Goal: Task Accomplishment & Management: Manage account settings

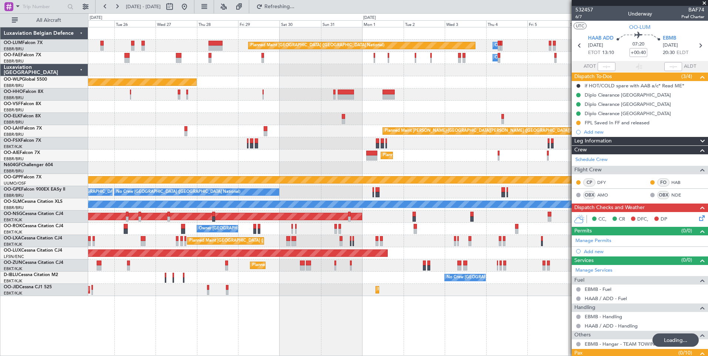
click at [286, 208] on div "Planned Maint [GEOGRAPHIC_DATA] ([GEOGRAPHIC_DATA] National) Owner [GEOGRAPHIC_…" at bounding box center [397, 161] width 619 height 269
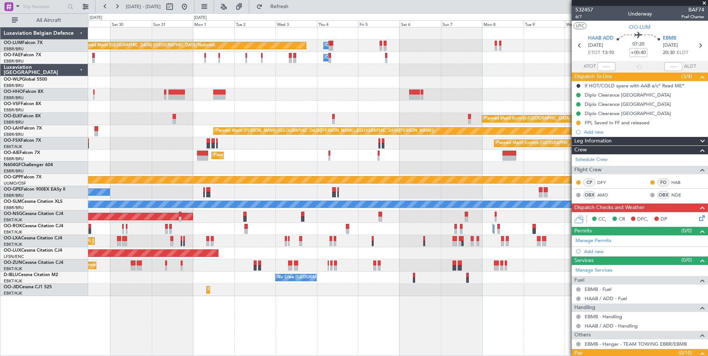
click at [220, 262] on div "Planned Maint Kortrijk-[GEOGRAPHIC_DATA]" at bounding box center [397, 265] width 619 height 12
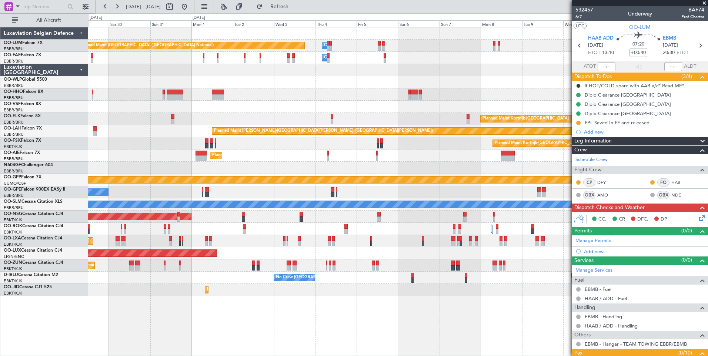
click at [135, 228] on div "Planned Maint [GEOGRAPHIC_DATA] ([GEOGRAPHIC_DATA] National) Owner [GEOGRAPHIC_…" at bounding box center [397, 161] width 619 height 269
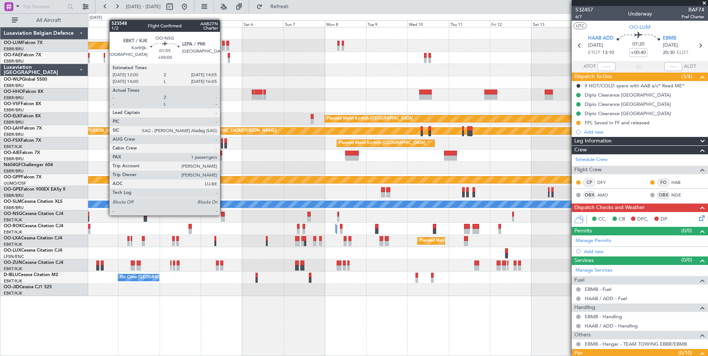
click at [223, 215] on div at bounding box center [223, 214] width 4 height 5
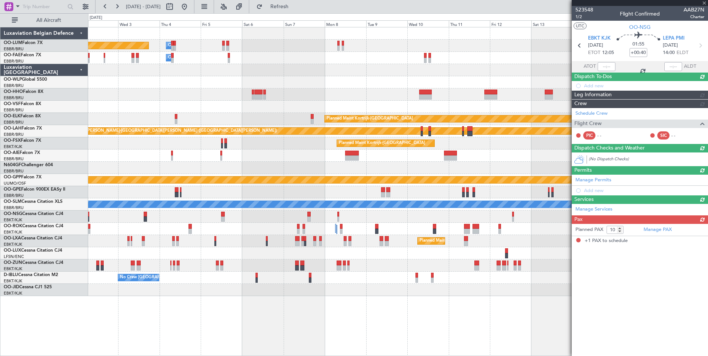
type input "1"
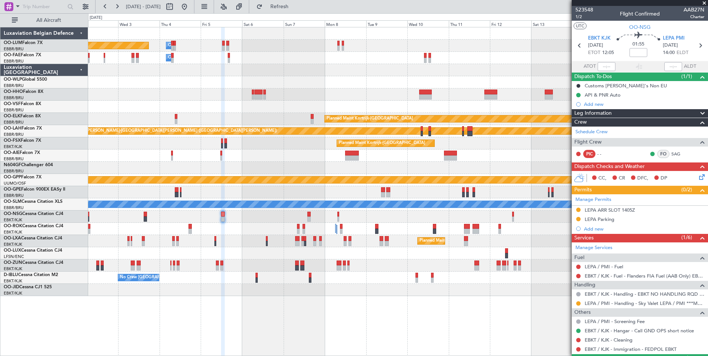
click at [264, 224] on div "Planned Maint [GEOGRAPHIC_DATA] ([GEOGRAPHIC_DATA] National) Owner [GEOGRAPHIC_…" at bounding box center [397, 161] width 619 height 269
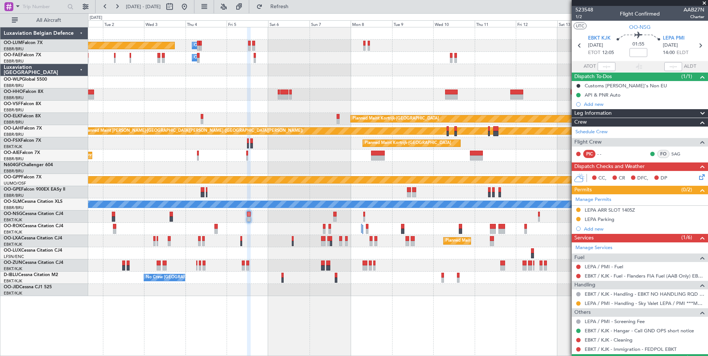
click at [276, 243] on div "Planned Maint Kortrijk-[GEOGRAPHIC_DATA] Planned Maint [GEOGRAPHIC_DATA] ([GEOG…" at bounding box center [397, 241] width 619 height 12
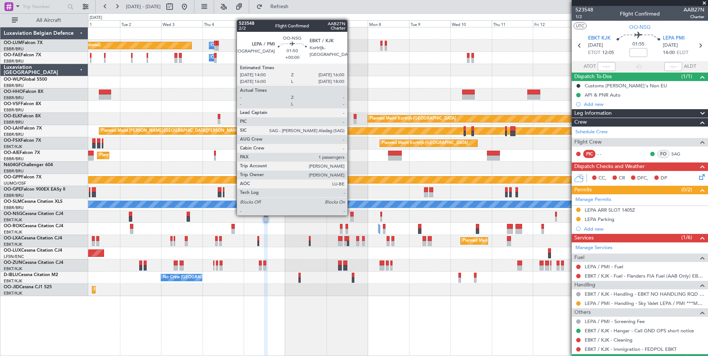
click at [351, 215] on div at bounding box center [352, 214] width 4 height 5
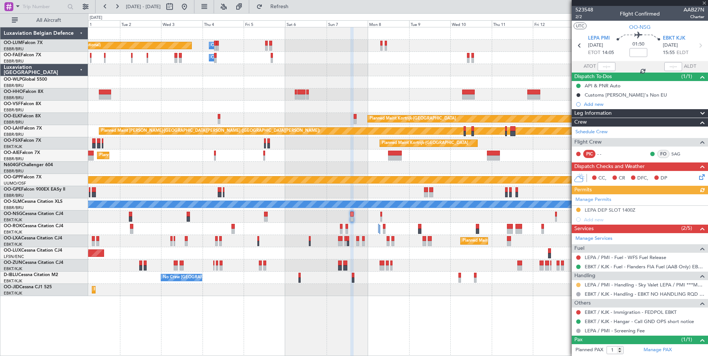
click at [577, 285] on button at bounding box center [578, 285] width 4 height 4
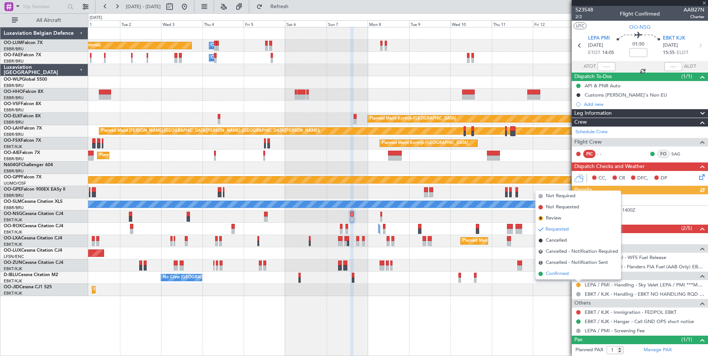
click at [558, 275] on span "Confirmed" at bounding box center [557, 273] width 23 height 7
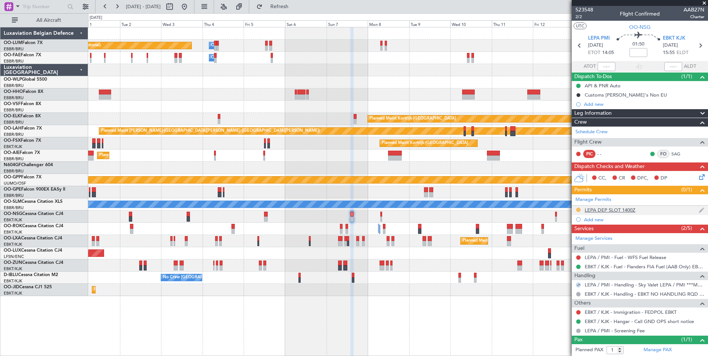
click at [577, 208] on button at bounding box center [578, 210] width 4 height 4
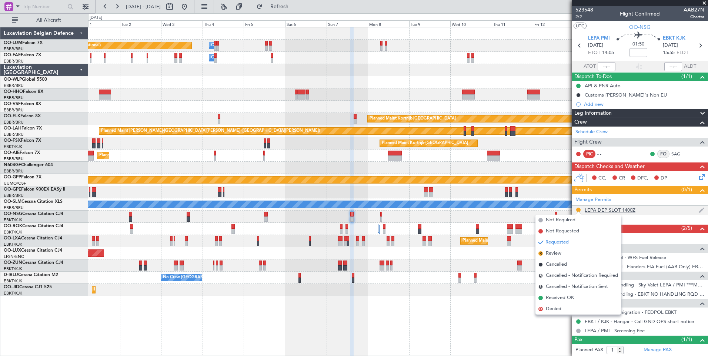
click at [620, 213] on div "LEPA DEP SLOT 1400Z" at bounding box center [640, 210] width 136 height 9
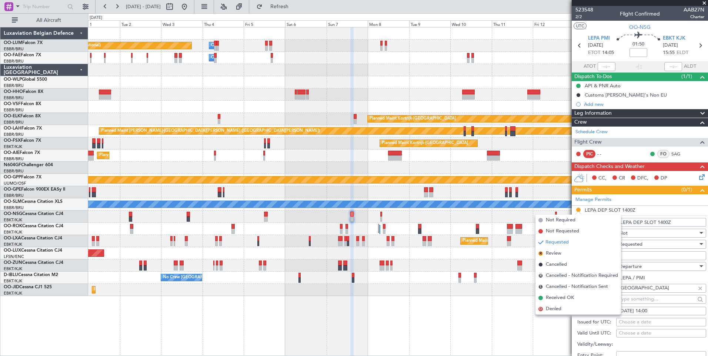
click at [642, 261] on div "Departure" at bounding box center [658, 266] width 79 height 11
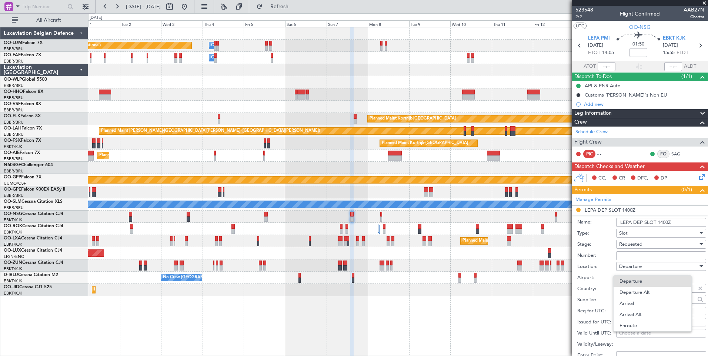
click at [643, 257] on div at bounding box center [354, 178] width 708 height 356
click at [643, 257] on input "Number:" at bounding box center [661, 255] width 90 height 9
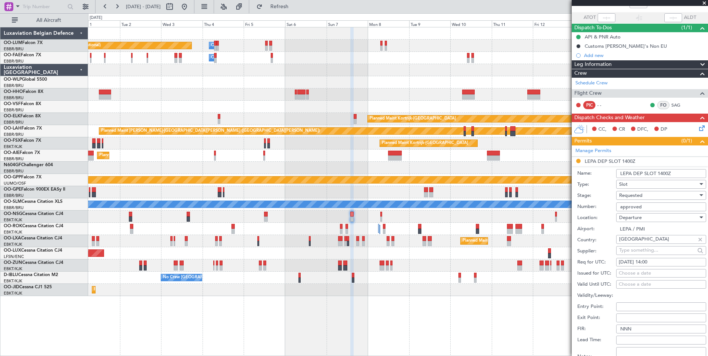
scroll to position [111, 0]
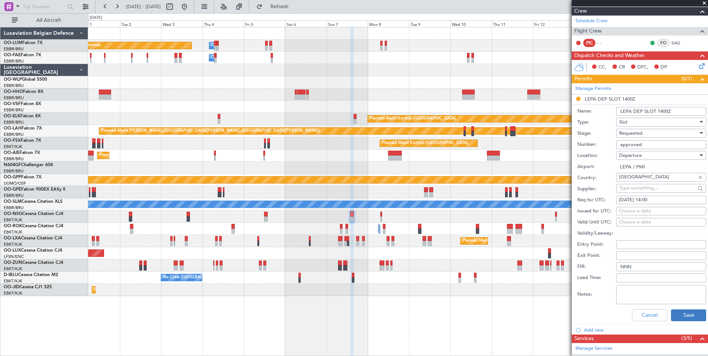
type input "approved"
click at [682, 318] on button "Save" at bounding box center [688, 315] width 35 height 12
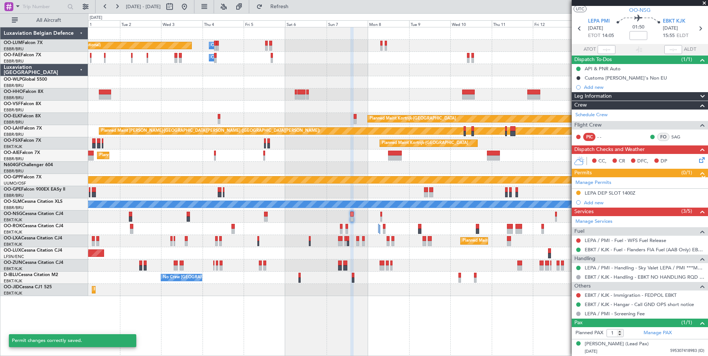
scroll to position [17, 0]
click at [578, 192] on button at bounding box center [578, 193] width 4 height 4
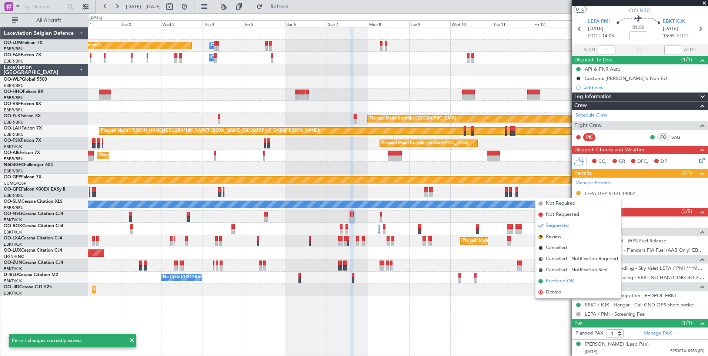
click at [557, 282] on span "Received OK" at bounding box center [560, 281] width 28 height 7
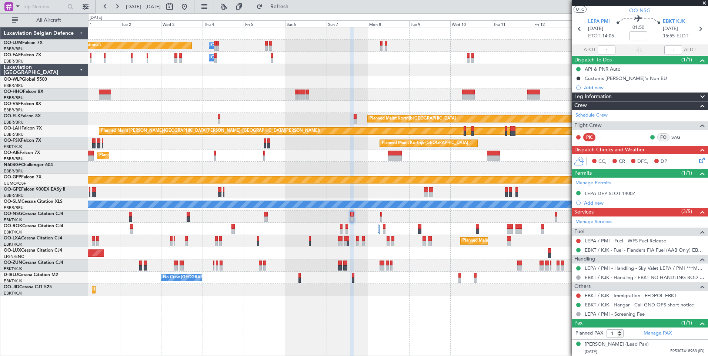
click at [400, 272] on div "Planned Maint [GEOGRAPHIC_DATA] ([GEOGRAPHIC_DATA] National) Owner [GEOGRAPHIC_…" at bounding box center [397, 161] width 619 height 269
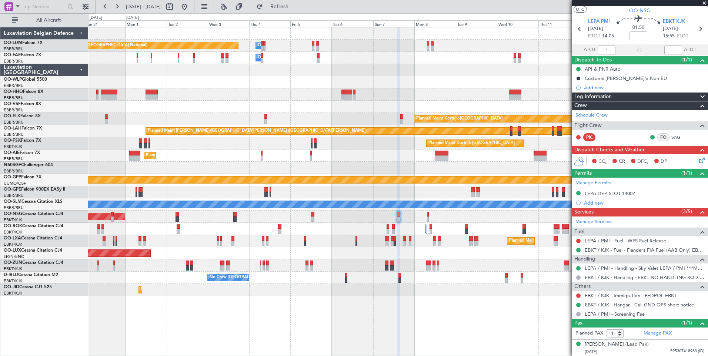
click at [399, 261] on div "Planned Maint [GEOGRAPHIC_DATA] ([GEOGRAPHIC_DATA] National) Owner [GEOGRAPHIC_…" at bounding box center [397, 161] width 619 height 269
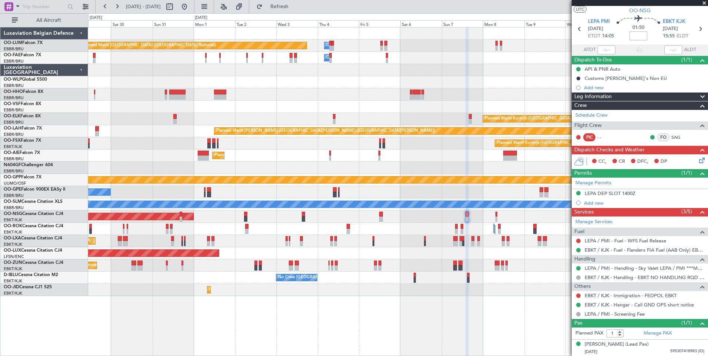
click at [395, 239] on div "Planned Maint Kortrijk-[GEOGRAPHIC_DATA] Planned Maint [GEOGRAPHIC_DATA] ([GEOG…" at bounding box center [397, 241] width 619 height 12
click at [451, 237] on div "Planned Maint Kortrijk-[GEOGRAPHIC_DATA] Planned Maint [GEOGRAPHIC_DATA] ([GEOG…" at bounding box center [397, 241] width 619 height 12
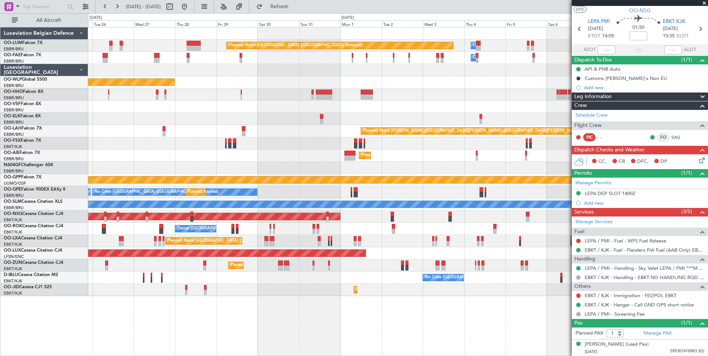
click at [427, 234] on div "Planned Maint [GEOGRAPHIC_DATA] ([GEOGRAPHIC_DATA] National) Owner [GEOGRAPHIC_…" at bounding box center [397, 161] width 619 height 269
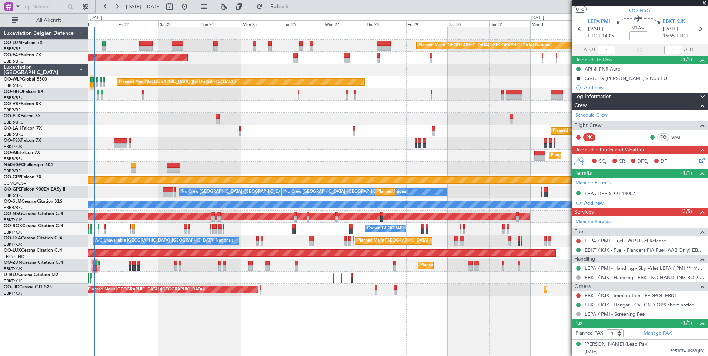
click at [345, 235] on div "Owner [GEOGRAPHIC_DATA]-[GEOGRAPHIC_DATA]" at bounding box center [397, 229] width 619 height 12
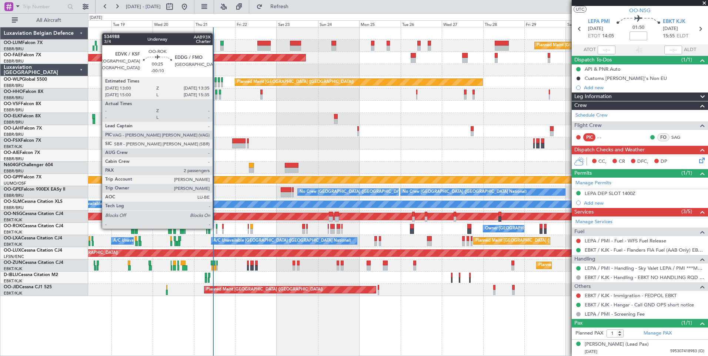
click at [216, 228] on div at bounding box center [216, 226] width 1 height 5
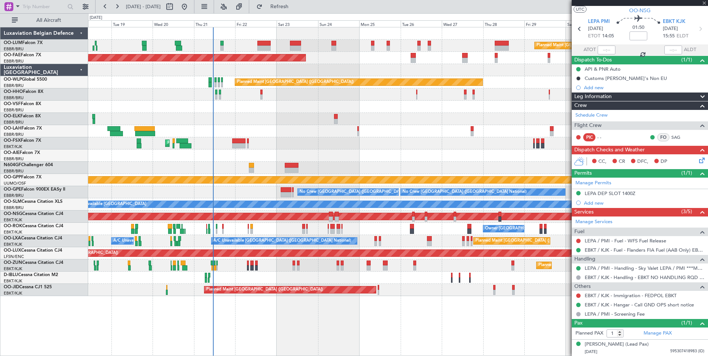
type input "-00:10"
type input "2"
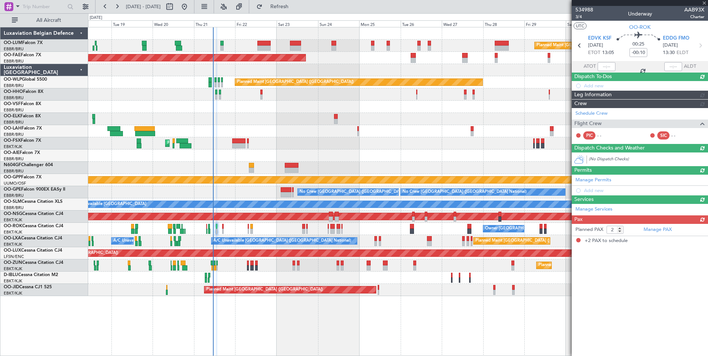
scroll to position [0, 0]
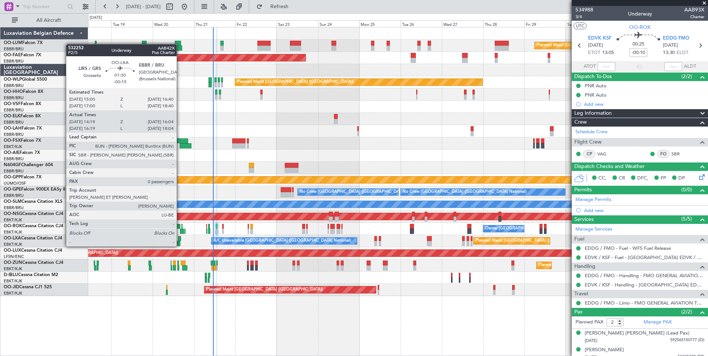
click at [180, 240] on div at bounding box center [179, 238] width 3 height 5
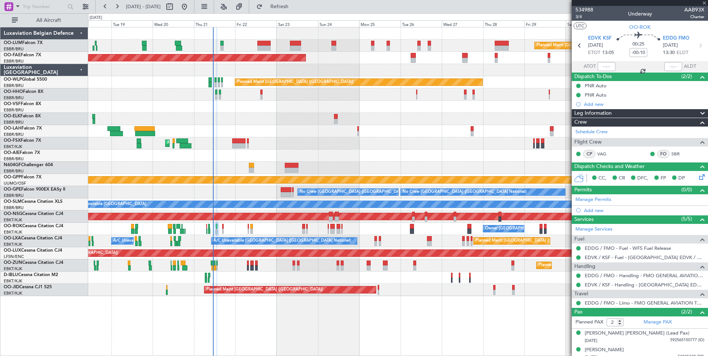
click at [208, 241] on div "A/C Unavailable [GEOGRAPHIC_DATA] ([GEOGRAPHIC_DATA] National) A/C Unavailable …" at bounding box center [397, 241] width 619 height 12
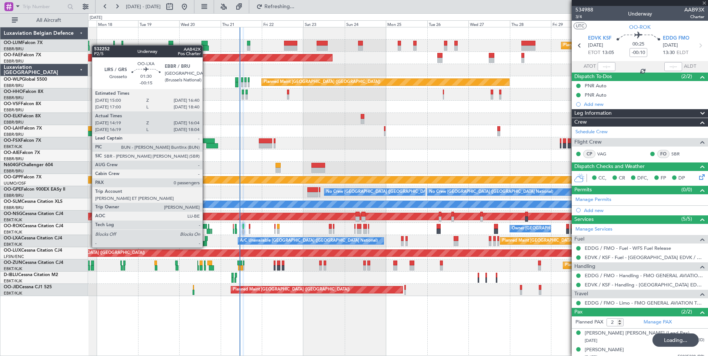
type input "-00:15"
type input "14:24"
type input "15:59"
type input "0"
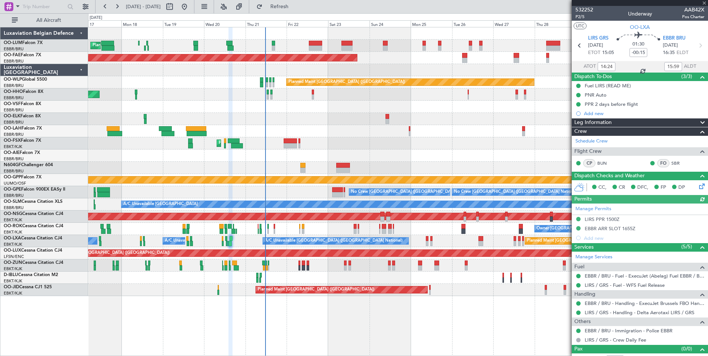
click at [372, 277] on div "No Crew [GEOGRAPHIC_DATA] ([GEOGRAPHIC_DATA] National)" at bounding box center [397, 278] width 619 height 12
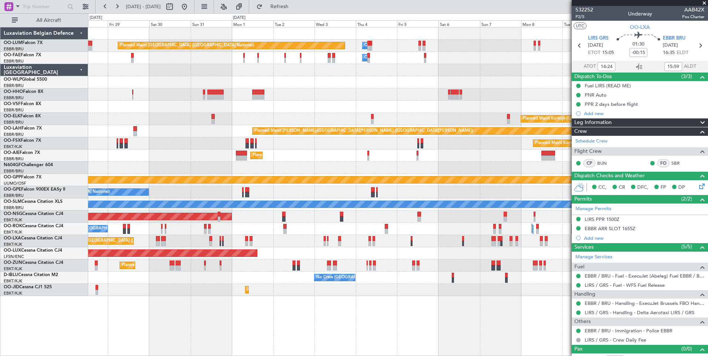
click at [288, 198] on div "Planned Maint [GEOGRAPHIC_DATA] ([GEOGRAPHIC_DATA] National) No Crew [GEOGRAPHI…" at bounding box center [397, 192] width 619 height 12
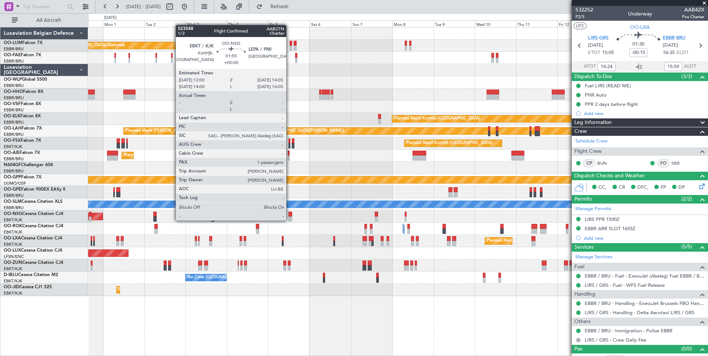
click at [289, 220] on div at bounding box center [290, 219] width 4 height 5
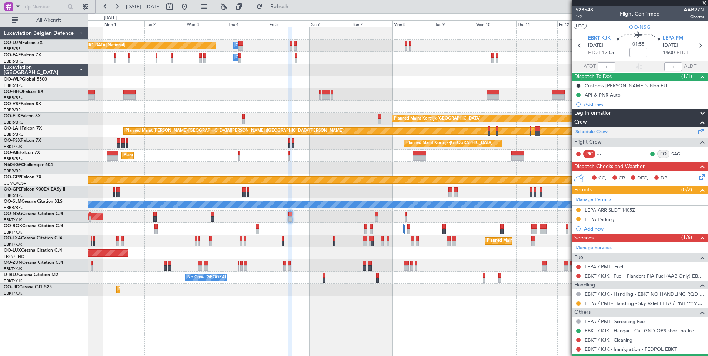
click at [641, 128] on fb-app "[DATE] - [DATE] Refresh Quick Links All Aircraft Planned Maint [GEOGRAPHIC_DATA…" at bounding box center [354, 181] width 708 height 351
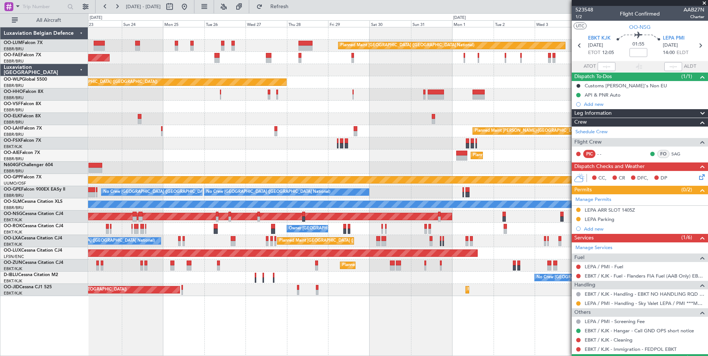
click at [512, 129] on div "Planned Maint [GEOGRAPHIC_DATA] ([GEOGRAPHIC_DATA] National) Owner [GEOGRAPHIC_…" at bounding box center [397, 161] width 619 height 269
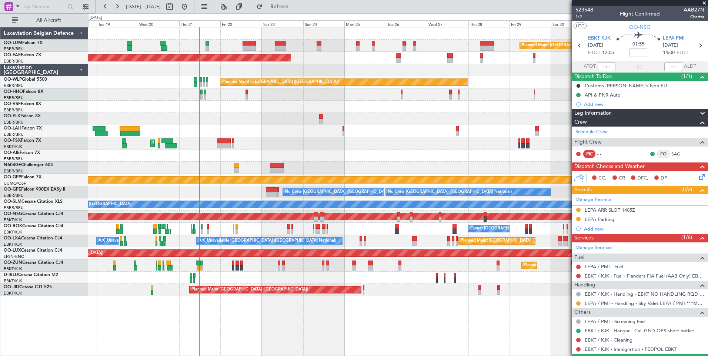
click at [369, 132] on div "Planned Maint [PERSON_NAME]-[GEOGRAPHIC_DATA][PERSON_NAME] ([GEOGRAPHIC_DATA][P…" at bounding box center [397, 131] width 619 height 12
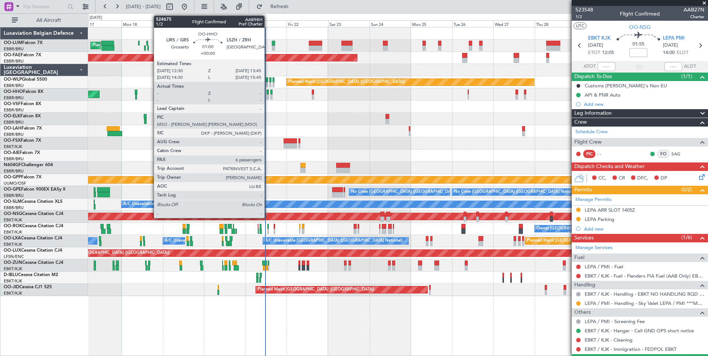
click at [268, 95] on div at bounding box center [268, 96] width 2 height 5
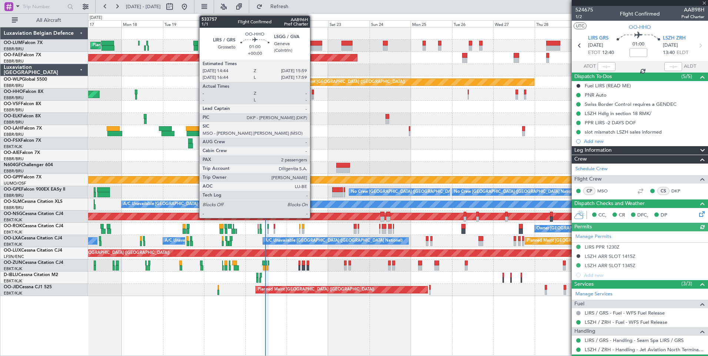
click at [313, 95] on div at bounding box center [313, 96] width 2 height 5
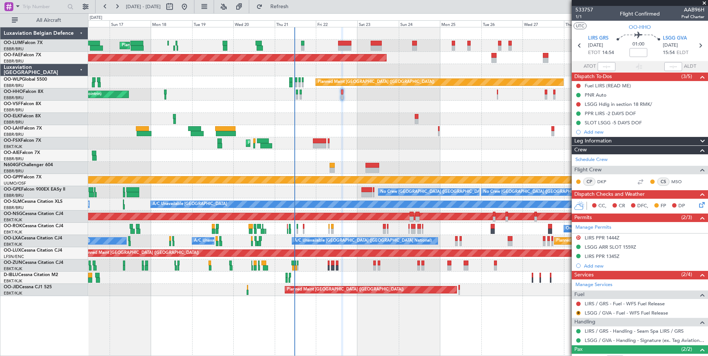
click at [344, 120] on div at bounding box center [397, 119] width 619 height 12
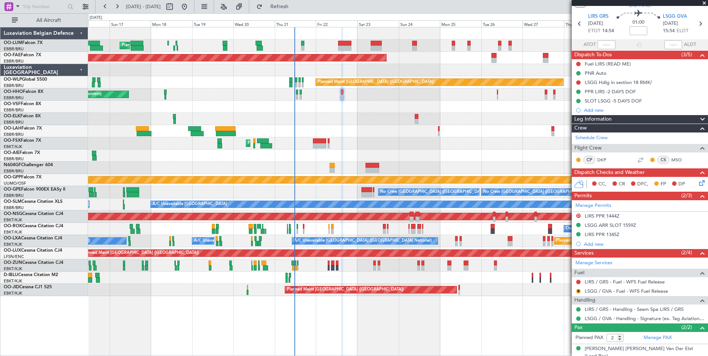
scroll to position [25, 0]
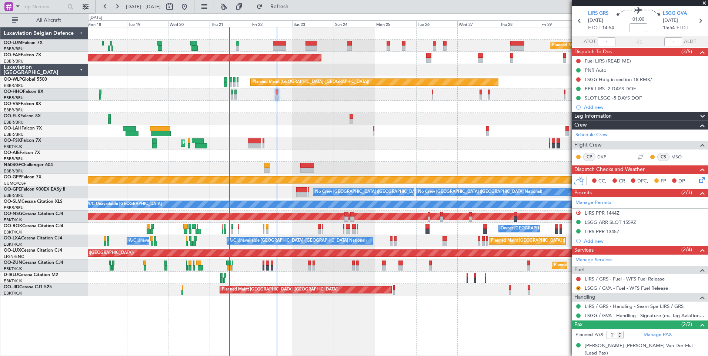
click at [350, 113] on div "Planned Maint [GEOGRAPHIC_DATA] ([GEOGRAPHIC_DATA] National) Planned Maint [GEO…" at bounding box center [397, 161] width 619 height 269
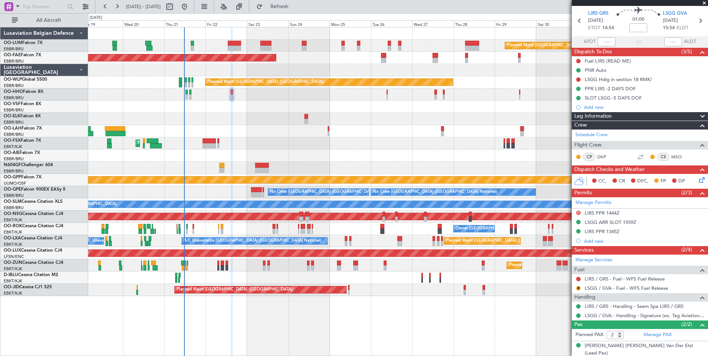
click at [202, 109] on div "Planned Maint [GEOGRAPHIC_DATA] ([GEOGRAPHIC_DATA] National) Planned Maint [GEO…" at bounding box center [397, 161] width 619 height 269
click at [199, 100] on div "AOG Maint Geneva (Cointrin)" at bounding box center [397, 94] width 619 height 12
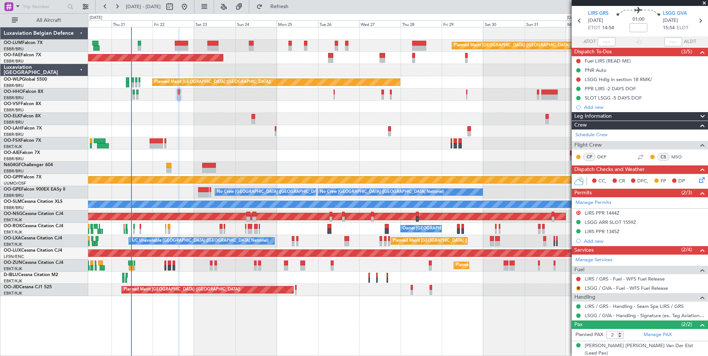
click at [215, 103] on div "Planned Maint [GEOGRAPHIC_DATA] ([GEOGRAPHIC_DATA] National) Owner [GEOGRAPHIC_…" at bounding box center [397, 161] width 619 height 269
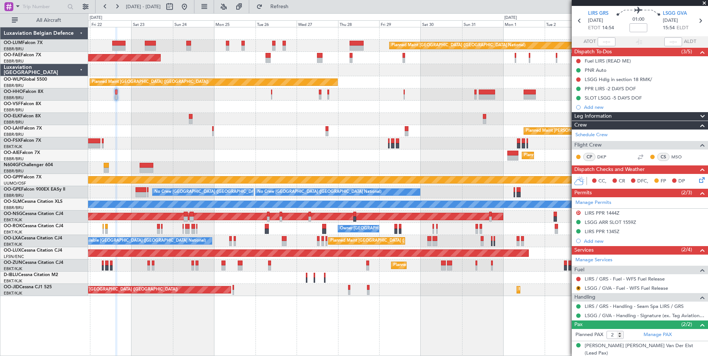
click at [226, 100] on div at bounding box center [397, 94] width 619 height 12
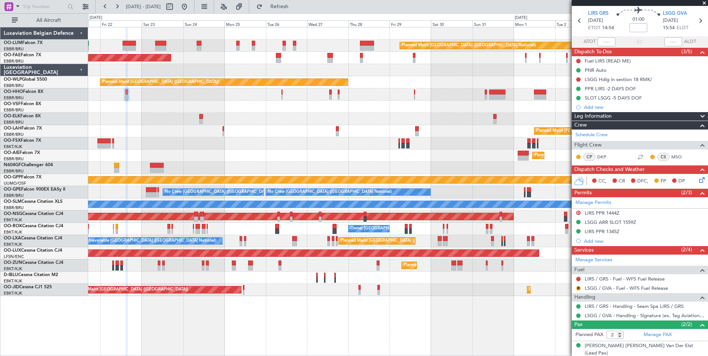
click at [284, 107] on div at bounding box center [397, 107] width 619 height 12
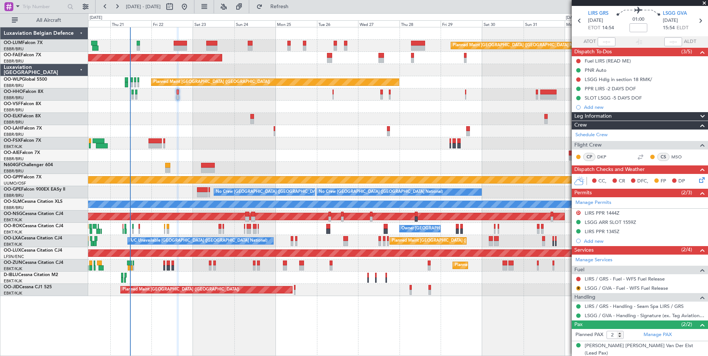
click at [314, 119] on div "Planned Maint Kortrijk-[GEOGRAPHIC_DATA]" at bounding box center [397, 119] width 619 height 12
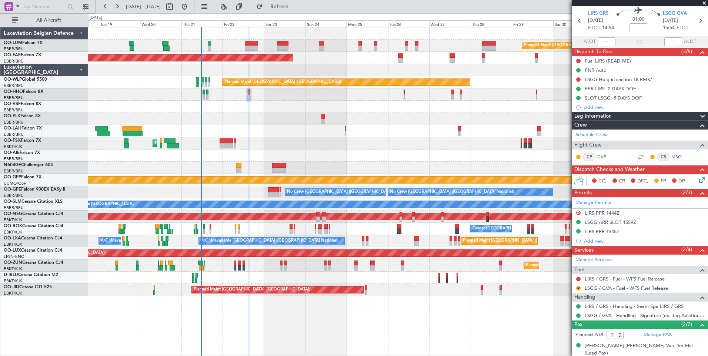
click at [382, 118] on div at bounding box center [397, 119] width 619 height 12
click at [375, 112] on div at bounding box center [397, 107] width 619 height 12
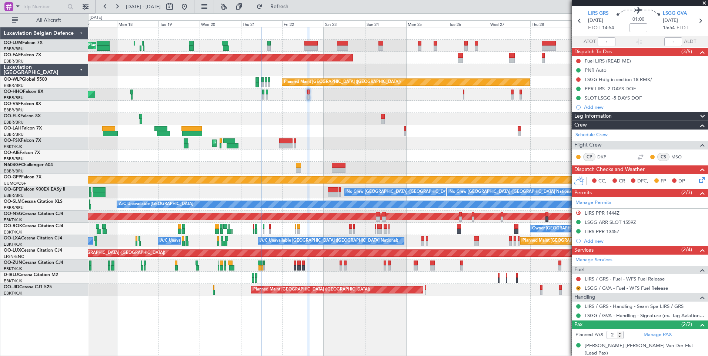
click at [356, 114] on div "Planned Maint [GEOGRAPHIC_DATA] ([GEOGRAPHIC_DATA] National) Planned Maint [GEO…" at bounding box center [397, 161] width 619 height 269
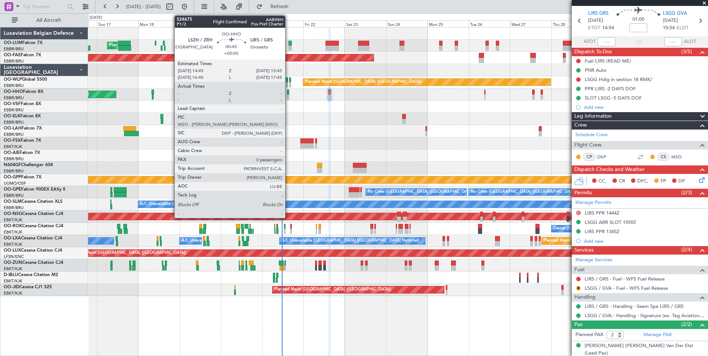
click at [288, 96] on div at bounding box center [288, 96] width 2 height 5
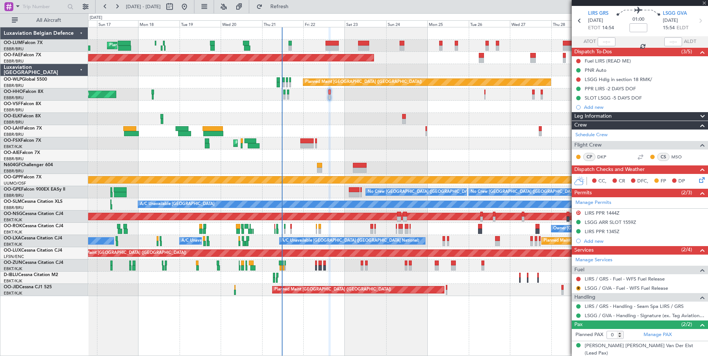
scroll to position [0, 0]
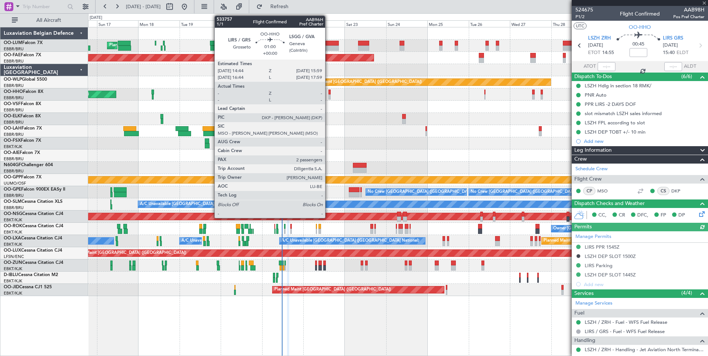
click at [328, 93] on div at bounding box center [329, 92] width 2 height 5
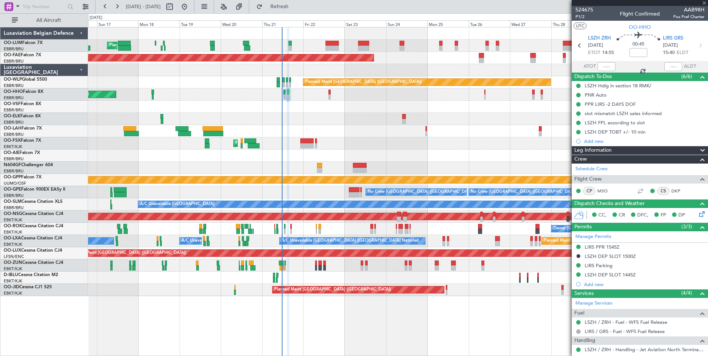
type input "2"
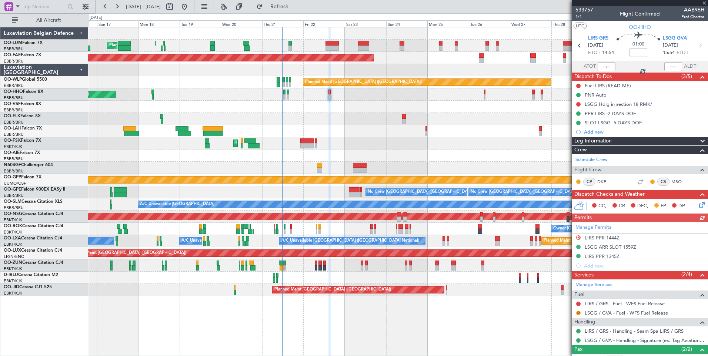
click at [579, 306] on div at bounding box center [578, 304] width 6 height 6
click at [578, 304] on button at bounding box center [578, 304] width 4 height 4
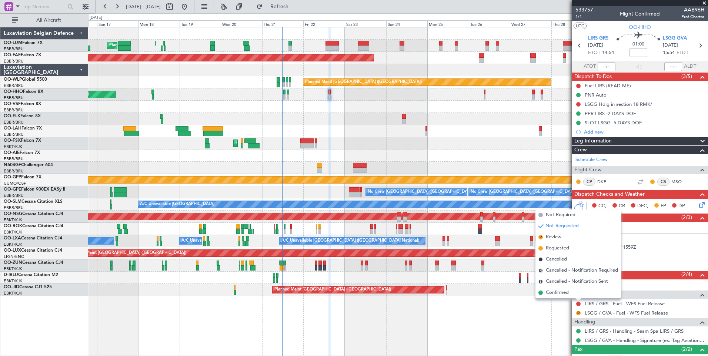
drag, startPoint x: 555, startPoint y: 216, endPoint x: 549, endPoint y: 215, distance: 5.9
click at [555, 215] on span "Not Required" at bounding box center [561, 214] width 30 height 7
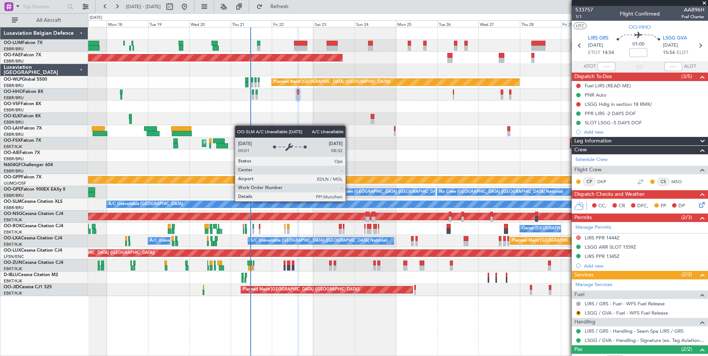
click at [317, 207] on div "A/C Unavailable [GEOGRAPHIC_DATA]" at bounding box center [717, 204] width 1220 height 7
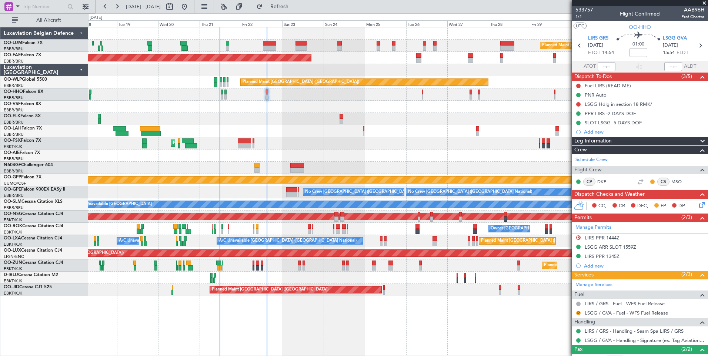
click at [294, 229] on div "Owner [GEOGRAPHIC_DATA]-[GEOGRAPHIC_DATA]" at bounding box center [397, 229] width 619 height 12
click at [243, 125] on div "Planned Maint [GEOGRAPHIC_DATA] ([GEOGRAPHIC_DATA] National) Planned Maint [GEO…" at bounding box center [397, 161] width 619 height 269
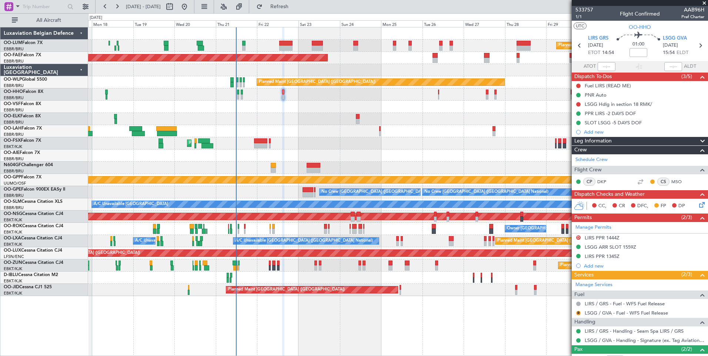
click at [302, 135] on div "Planned Maint [GEOGRAPHIC_DATA] ([GEOGRAPHIC_DATA] National) Planned Maint [GEO…" at bounding box center [397, 161] width 619 height 269
click at [288, 90] on div "Planned Maint [GEOGRAPHIC_DATA] ([GEOGRAPHIC_DATA] National) Planned Maint [GEO…" at bounding box center [397, 161] width 619 height 269
click at [278, 113] on div at bounding box center [397, 119] width 619 height 12
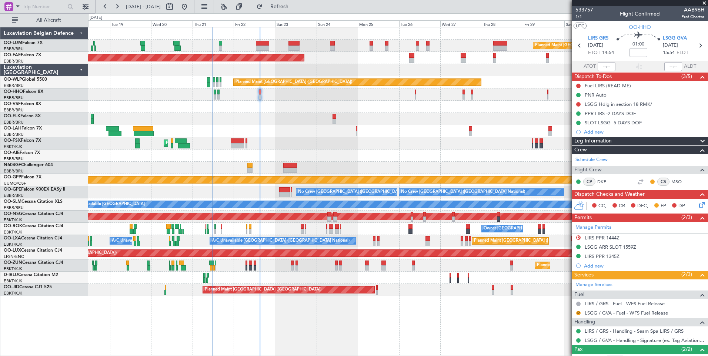
click at [259, 132] on div "Planned Maint [GEOGRAPHIC_DATA] ([GEOGRAPHIC_DATA] National) Planned Maint [GEO…" at bounding box center [397, 161] width 619 height 269
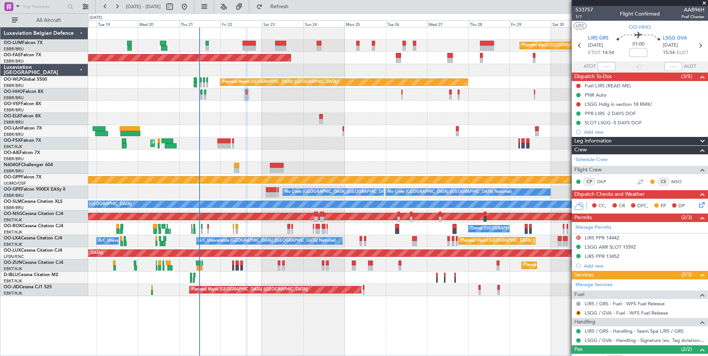
click at [266, 127] on div "Planned Maint [PERSON_NAME]-[GEOGRAPHIC_DATA][PERSON_NAME] ([GEOGRAPHIC_DATA][P…" at bounding box center [397, 131] width 619 height 12
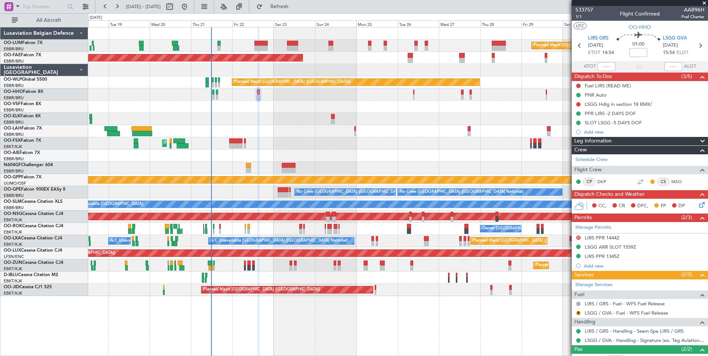
click at [270, 146] on div "Planned Maint Kortrijk-[GEOGRAPHIC_DATA]" at bounding box center [397, 143] width 619 height 12
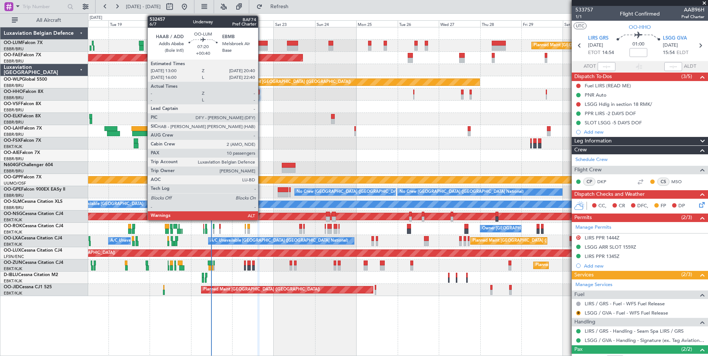
click at [261, 47] on div at bounding box center [260, 48] width 13 height 5
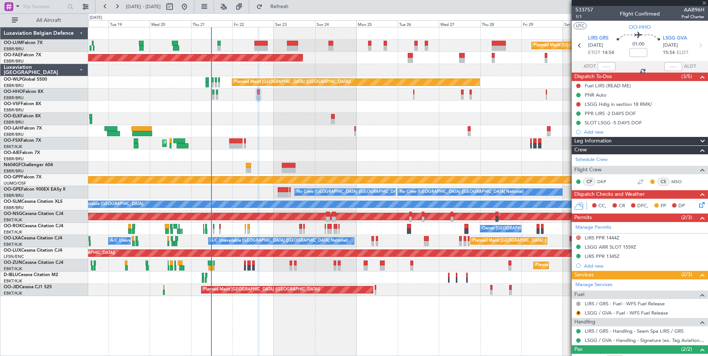
type input "+00:40"
type input "10"
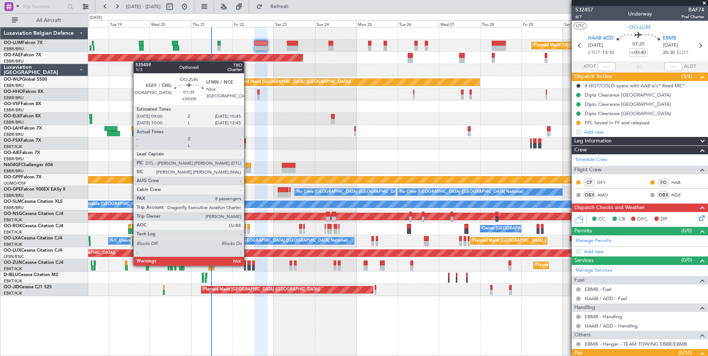
click at [247, 265] on div at bounding box center [248, 263] width 3 height 5
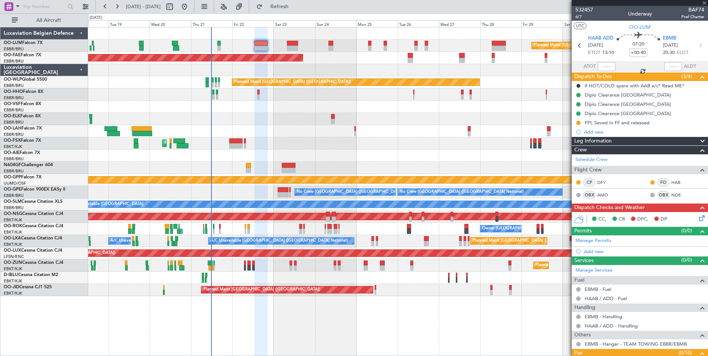
type input "8"
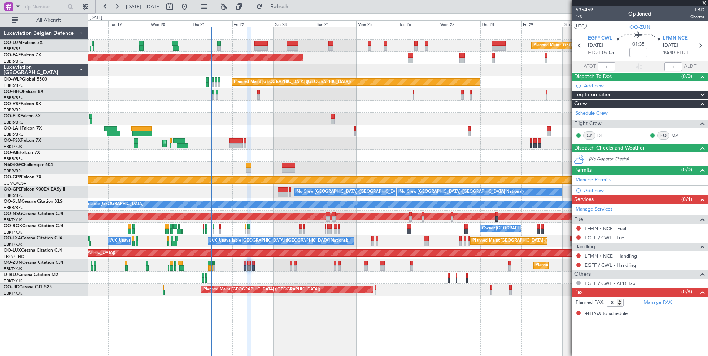
click at [0, 319] on html "18 Aug 2025 - 02 Sep 2025 Refresh Quick Links All Aircraft Planned Maint Brusse…" at bounding box center [354, 178] width 708 height 356
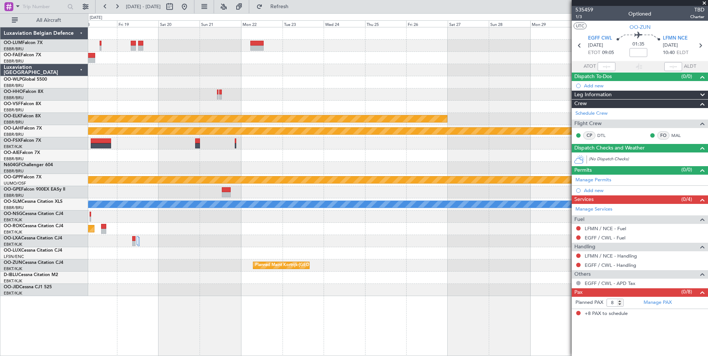
click at [0, 323] on html "18 Aug 2025 - 02 Sep 2025 Refresh Quick Links All Aircraft Planned Maint Kortri…" at bounding box center [354, 178] width 708 height 356
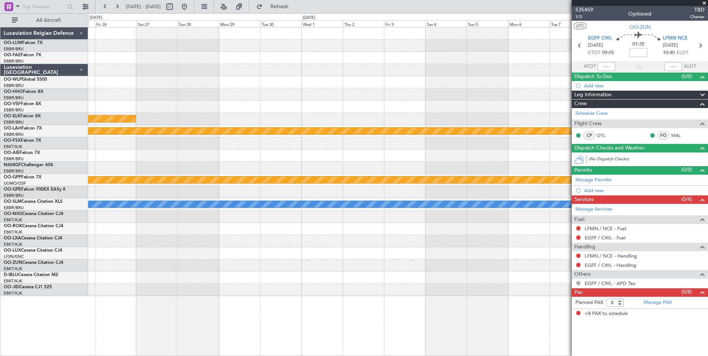
click at [0, 348] on html "18 Aug 2025 - 02 Sep 2025 Refresh Quick Links All Aircraft Planned Maint Kortri…" at bounding box center [354, 178] width 708 height 356
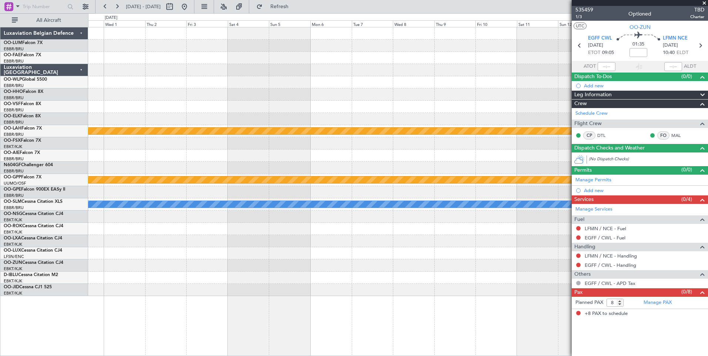
click at [0, 355] on html "18 Aug 2025 - 02 Sep 2025 Refresh Quick Links All Aircraft Planned Maint Kortri…" at bounding box center [354, 178] width 708 height 356
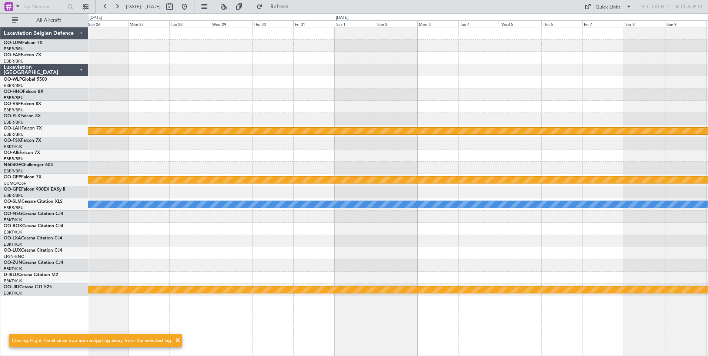
click at [104, 177] on div "Planned Maint Alton-st Louis (St Louis Regl) Grounded Ostafyevo No Crew Brussel…" at bounding box center [397, 161] width 619 height 269
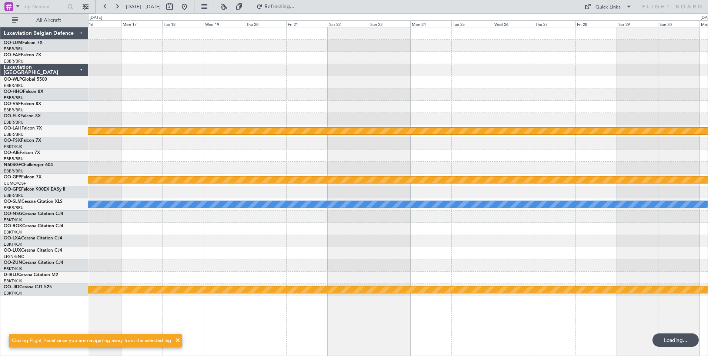
click at [0, 202] on html "05 Nov 2025 - 20 Nov 2025 Refreshing... Quick Links All Aircraft Planned Maint …" at bounding box center [354, 178] width 708 height 356
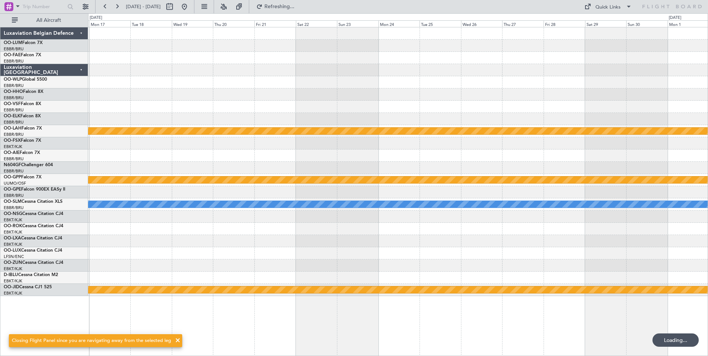
click at [0, 220] on html "05 Nov 2025 - 20 Nov 2025 Refreshing... Quick Links All Aircraft Planned Maint …" at bounding box center [354, 178] width 708 height 356
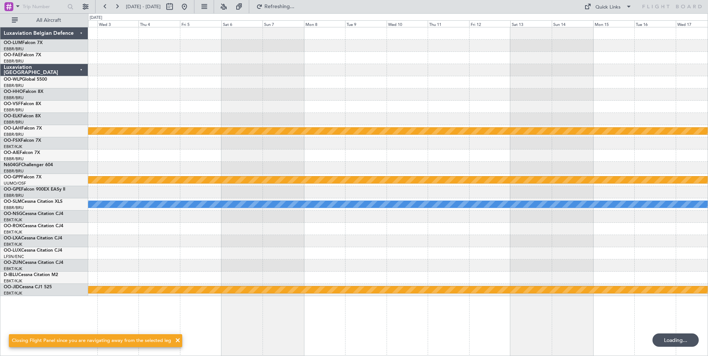
click at [0, 222] on html "05 Nov 2025 - 20 Nov 2025 Refreshing... Quick Links All Aircraft Planned Maint …" at bounding box center [354, 178] width 708 height 356
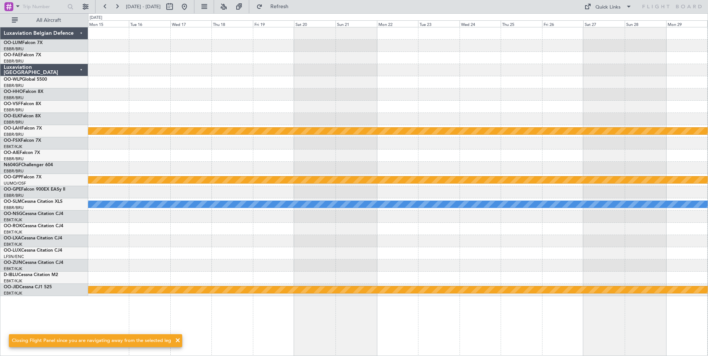
click at [532, 164] on div "Planned Maint Alton-st Louis (St Louis Regl) Grounded Ostafyevo A/C Unavailable…" at bounding box center [397, 161] width 619 height 269
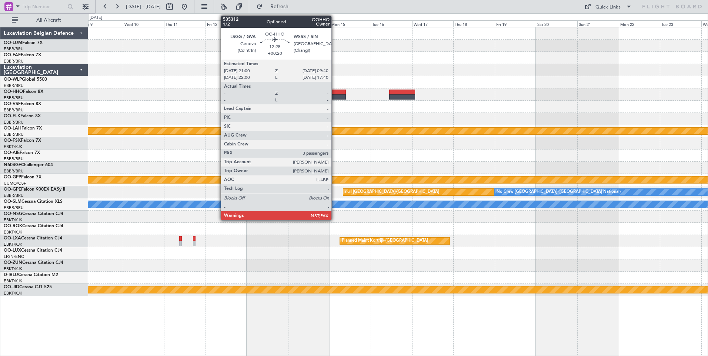
click at [335, 96] on div at bounding box center [335, 96] width 22 height 5
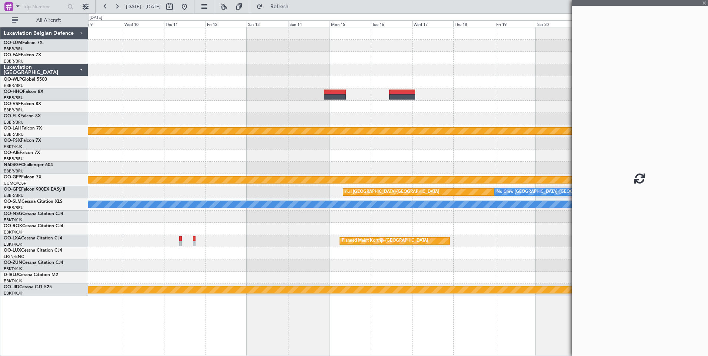
click at [351, 106] on div at bounding box center [397, 107] width 619 height 12
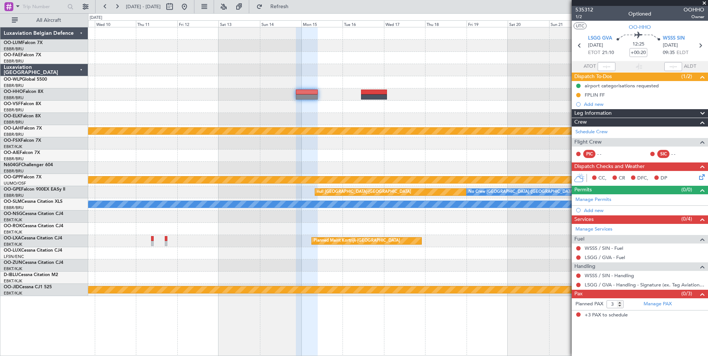
click at [371, 119] on div at bounding box center [397, 119] width 619 height 12
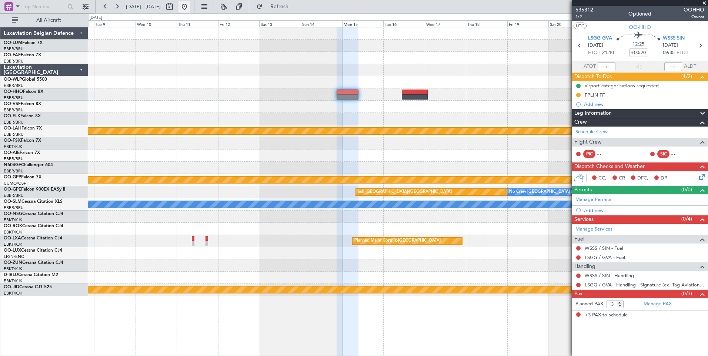
click at [190, 6] on button at bounding box center [184, 7] width 12 height 12
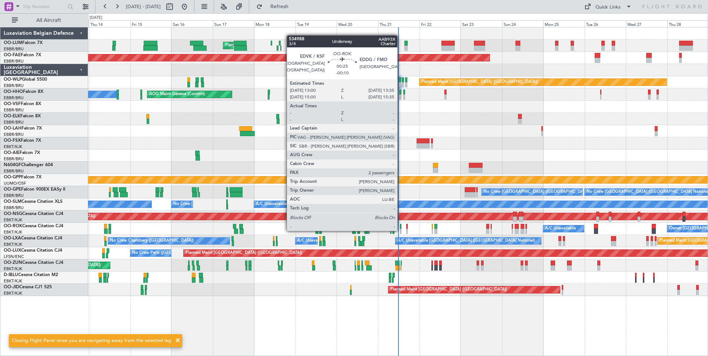
click at [401, 230] on div at bounding box center [400, 231] width 1 height 5
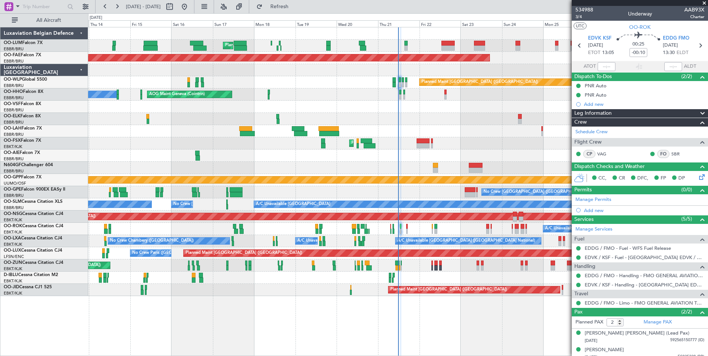
click at [394, 134] on div "Planned Maint [PERSON_NAME]-[GEOGRAPHIC_DATA][PERSON_NAME] ([GEOGRAPHIC_DATA][P…" at bounding box center [397, 131] width 619 height 12
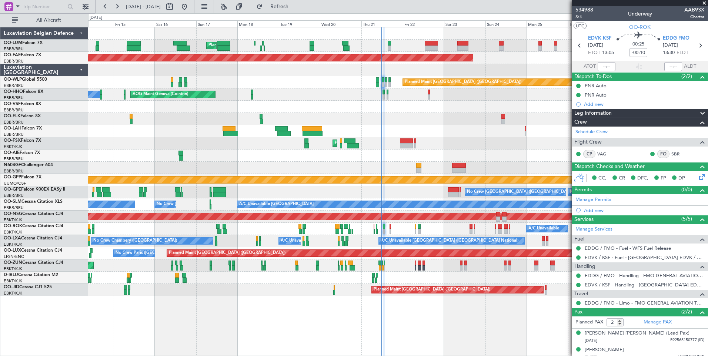
click at [345, 149] on div "Planned Maint Kortrijk-[GEOGRAPHIC_DATA]" at bounding box center [397, 143] width 619 height 12
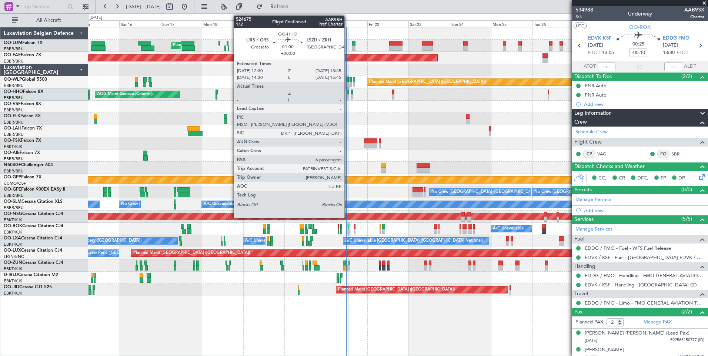
click at [348, 93] on div at bounding box center [348, 92] width 2 height 5
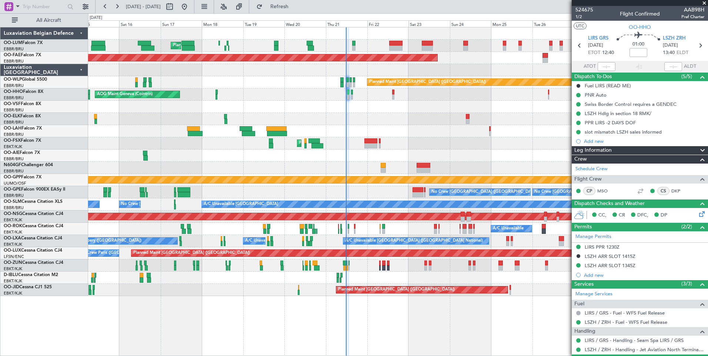
click at [345, 159] on div "Planned Maint [GEOGRAPHIC_DATA] ([GEOGRAPHIC_DATA])" at bounding box center [397, 156] width 619 height 12
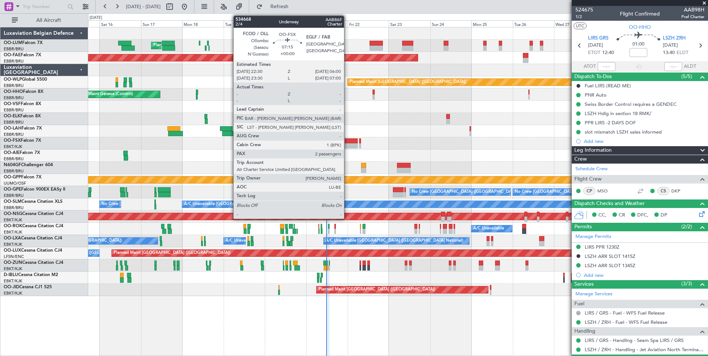
click at [347, 144] on div at bounding box center [351, 145] width 13 height 5
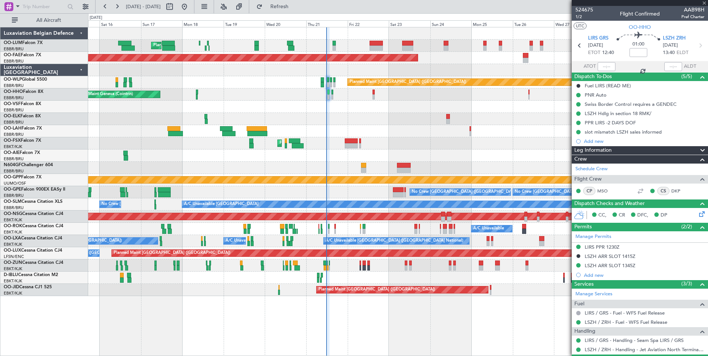
type input "2"
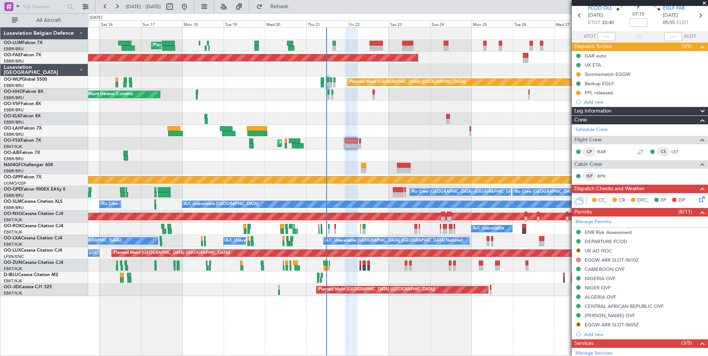
scroll to position [74, 0]
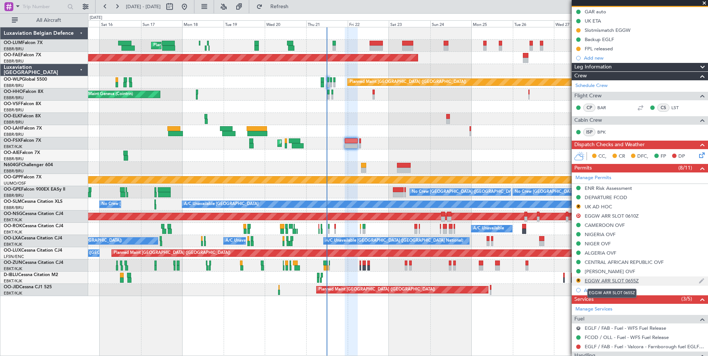
click at [602, 281] on div "EGGW ARR SLOT 0655Z" at bounding box center [612, 281] width 54 height 6
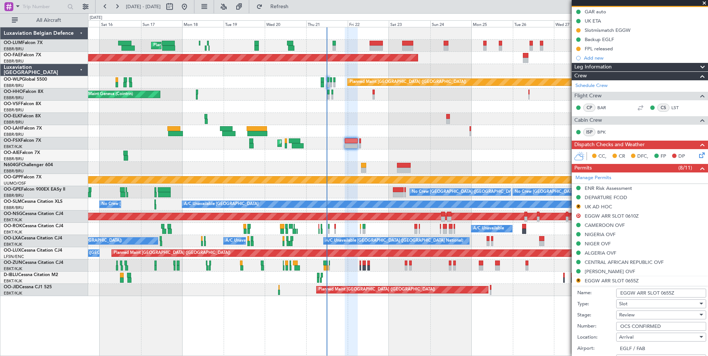
scroll to position [222, 0]
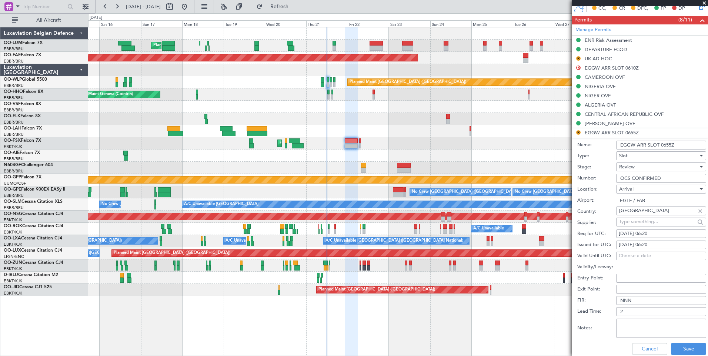
click at [669, 145] on input "EGGW ARR SLOT 0655Z" at bounding box center [661, 145] width 90 height 9
click at [673, 145] on input "EGGW ARR SLOT 0655Z" at bounding box center [661, 145] width 90 height 9
click at [671, 144] on input "EGGW ARR SLOT 0655Z" at bounding box center [661, 145] width 90 height 9
type input "EGGW ARR SLOT 0620Z"
click at [638, 167] on div "Review" at bounding box center [658, 166] width 79 height 11
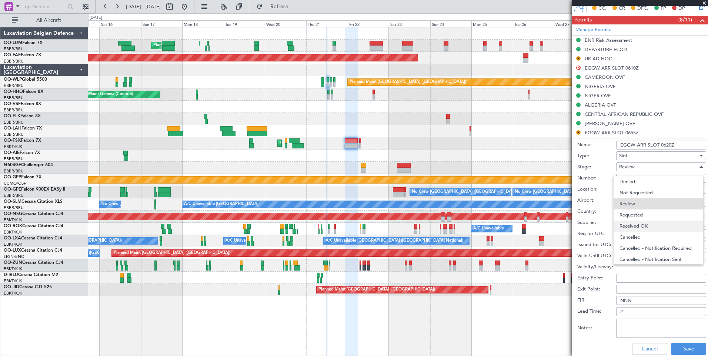
click at [634, 226] on span "Received OK" at bounding box center [658, 226] width 78 height 11
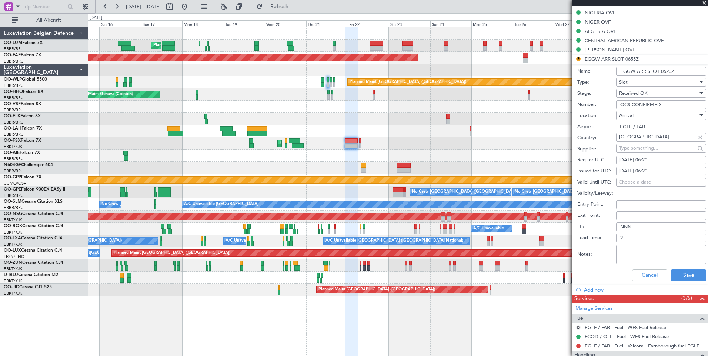
scroll to position [296, 0]
click at [686, 271] on button "Save" at bounding box center [688, 275] width 35 height 12
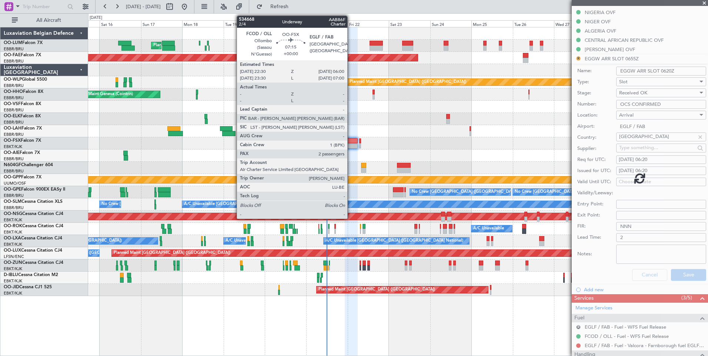
scroll to position [197, 0]
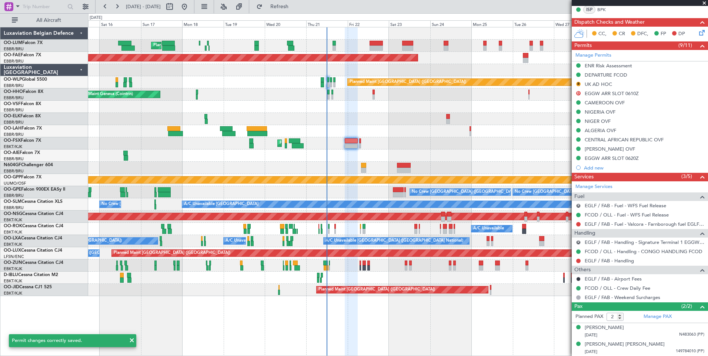
click at [377, 156] on div "Planned Maint [GEOGRAPHIC_DATA] ([GEOGRAPHIC_DATA])" at bounding box center [397, 156] width 619 height 12
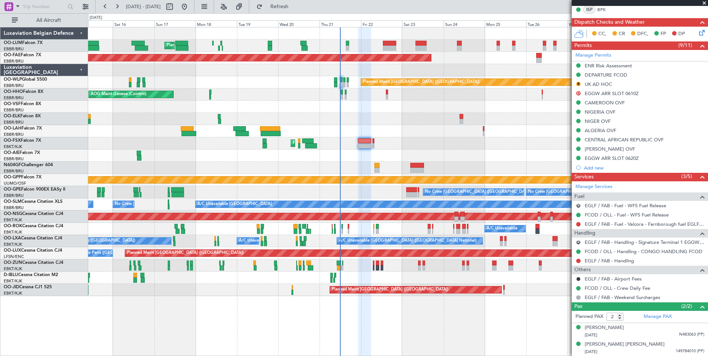
click at [352, 157] on div "Planned Maint [GEOGRAPHIC_DATA] ([GEOGRAPHIC_DATA])" at bounding box center [397, 156] width 619 height 12
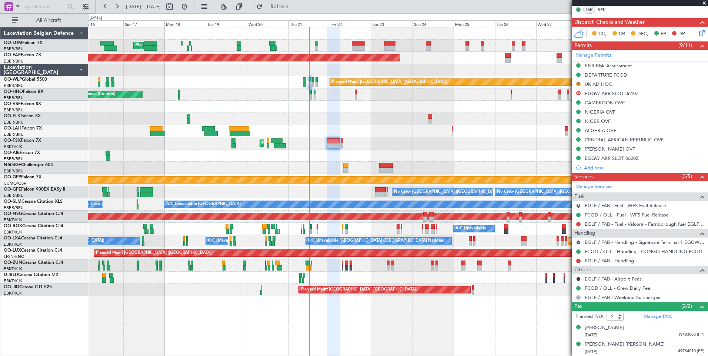
click at [342, 161] on div "Planned Maint [GEOGRAPHIC_DATA] ([GEOGRAPHIC_DATA])" at bounding box center [397, 156] width 619 height 12
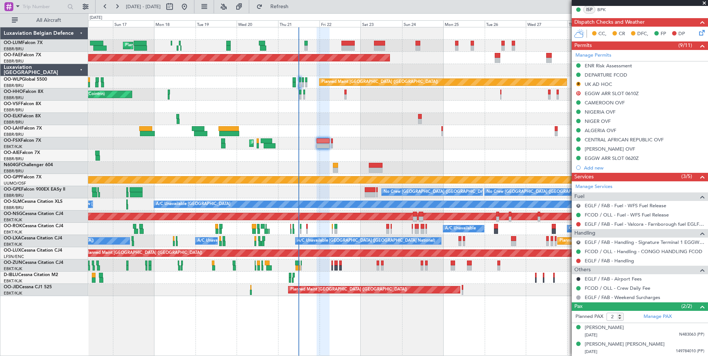
click at [339, 153] on div "Planned Maint [GEOGRAPHIC_DATA] ([GEOGRAPHIC_DATA])" at bounding box center [397, 156] width 619 height 12
click at [292, 152] on div "Planned Maint [GEOGRAPHIC_DATA] ([GEOGRAPHIC_DATA])" at bounding box center [397, 156] width 619 height 12
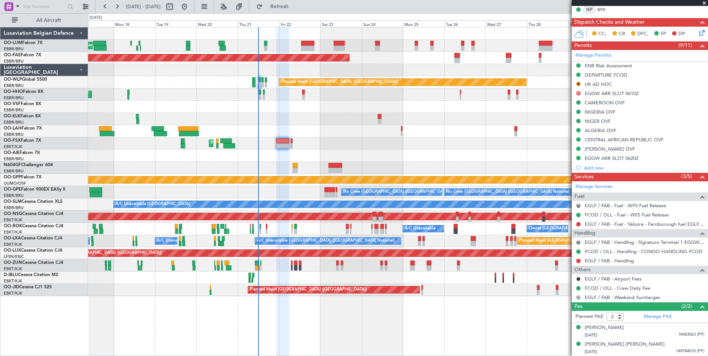
click at [319, 154] on div "Planned Maint [GEOGRAPHIC_DATA] ([GEOGRAPHIC_DATA])" at bounding box center [397, 156] width 619 height 12
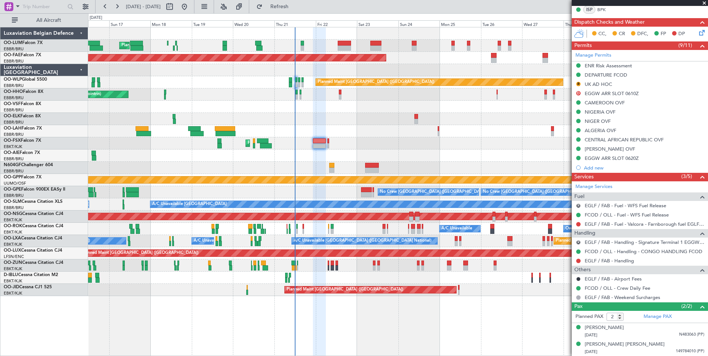
click at [334, 153] on div "Planned Maint [GEOGRAPHIC_DATA] ([GEOGRAPHIC_DATA])" at bounding box center [397, 156] width 619 height 12
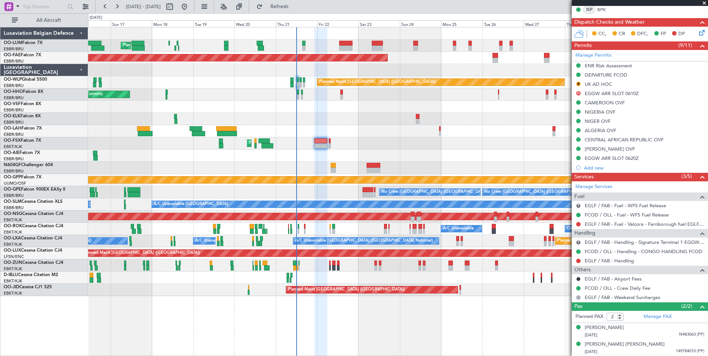
click at [321, 156] on div "Planned Maint [GEOGRAPHIC_DATA] ([GEOGRAPHIC_DATA])" at bounding box center [397, 156] width 619 height 12
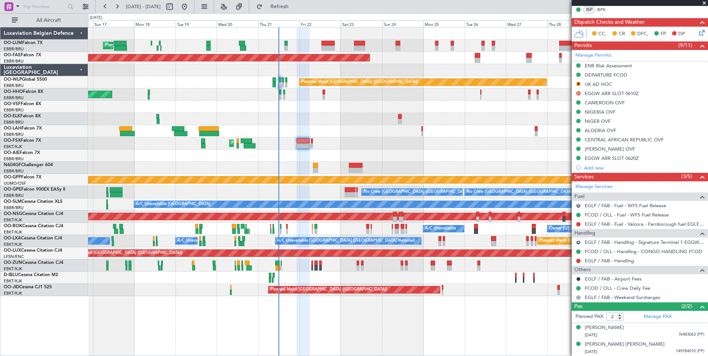
click at [315, 160] on div "Planned Maint [GEOGRAPHIC_DATA] ([GEOGRAPHIC_DATA])" at bounding box center [397, 156] width 619 height 12
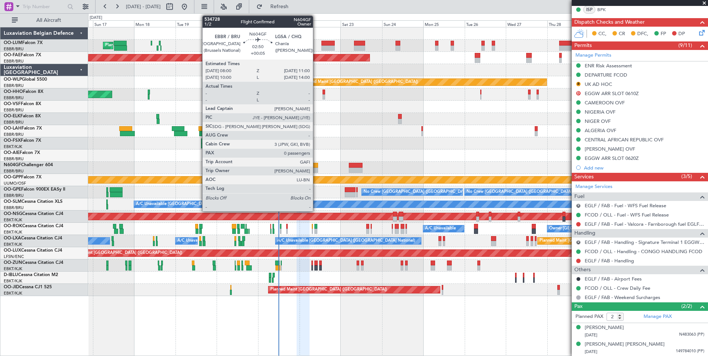
click at [316, 170] on div at bounding box center [315, 170] width 5 height 5
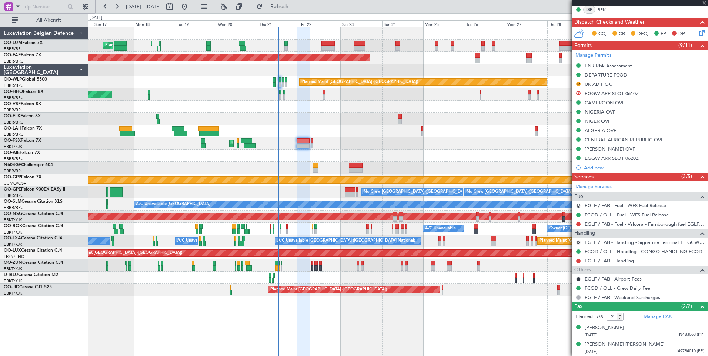
type input "+00:05"
type input "0"
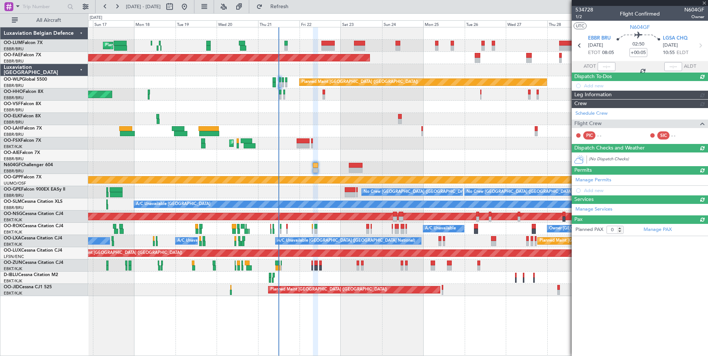
scroll to position [0, 0]
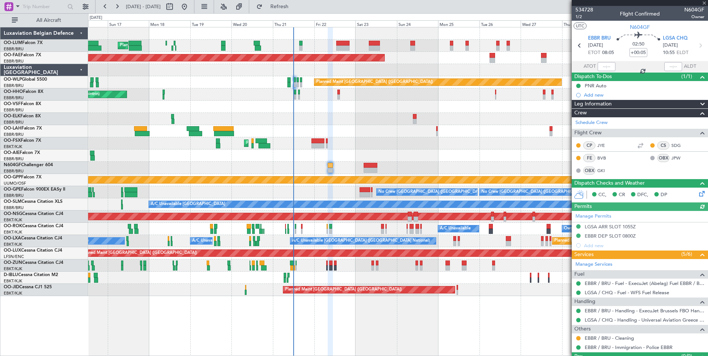
click at [320, 187] on div "Planned Maint Brussels (Brussels National) No Crew Brussels (Brussels National)…" at bounding box center [397, 192] width 619 height 12
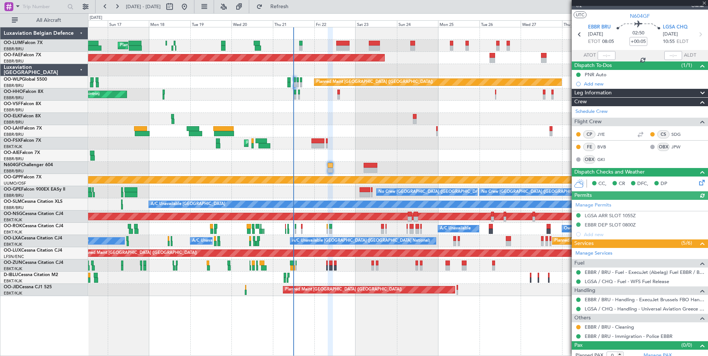
scroll to position [17, 0]
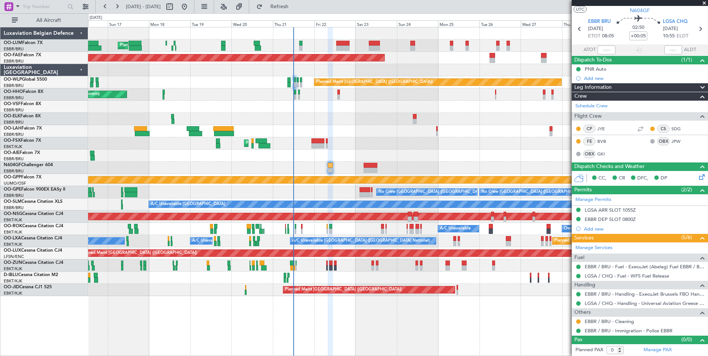
click at [338, 191] on div "Planned Maint Brussels (Brussels National) No Crew Brussels (Brussels National)…" at bounding box center [397, 192] width 619 height 12
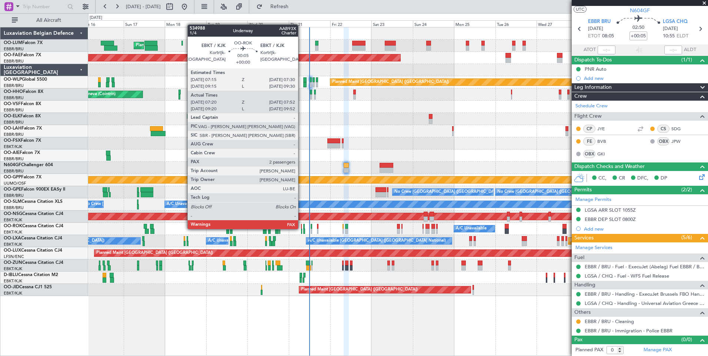
click at [301, 228] on div at bounding box center [301, 226] width 1 height 5
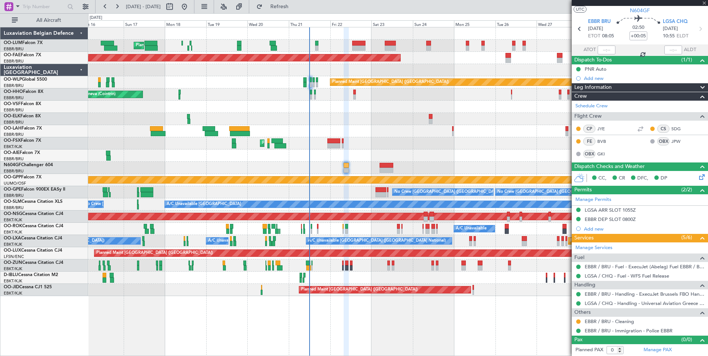
type input "07:25"
type input "07:47"
type input "2"
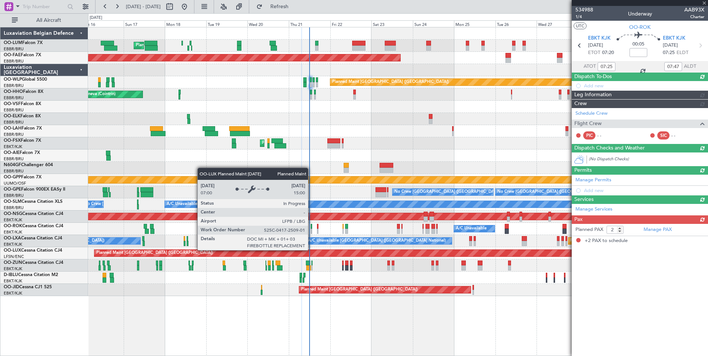
scroll to position [0, 0]
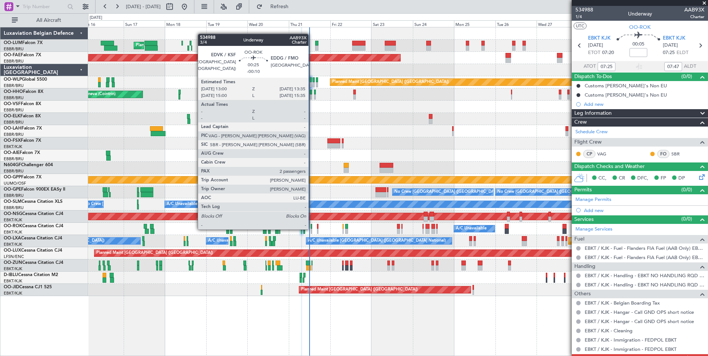
click at [312, 229] on div at bounding box center [311, 231] width 1 height 5
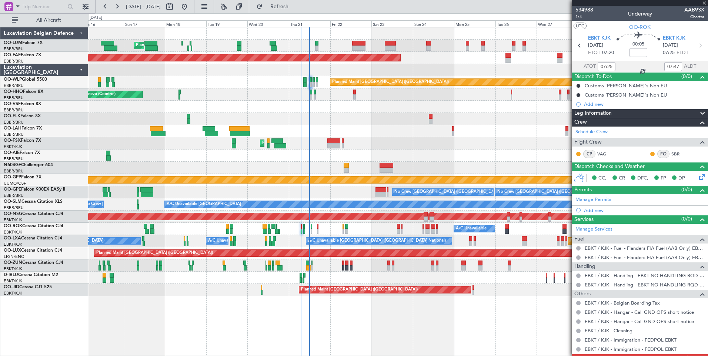
type input "-00:10"
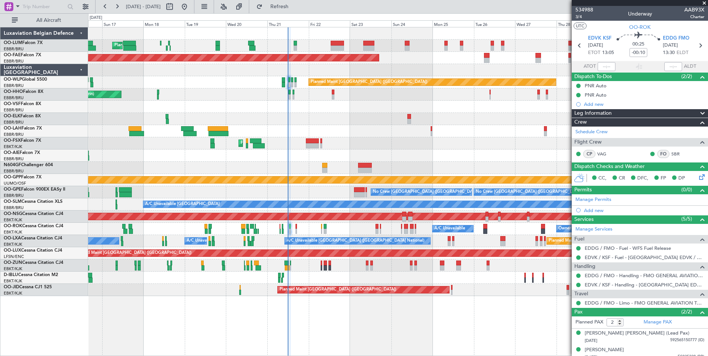
click at [311, 269] on div "Planned Maint Kortrijk-Wevelgem Unplanned Maint Paris (Le Bourget)" at bounding box center [397, 265] width 619 height 12
click at [299, 273] on div "Planned Maint Brussels (Brussels National) Planned Maint Brussels (Brussels Nat…" at bounding box center [397, 161] width 619 height 269
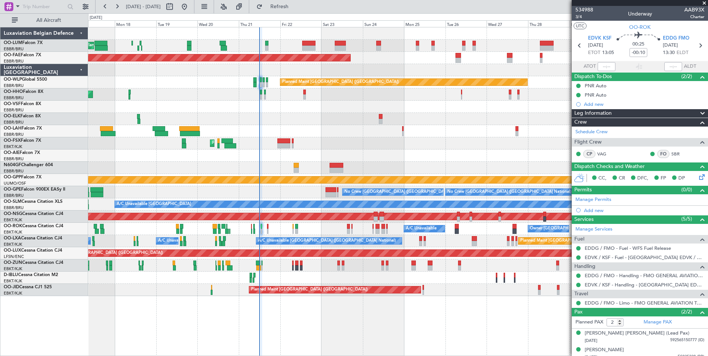
click at [297, 86] on div "Planned Maint [GEOGRAPHIC_DATA] ([GEOGRAPHIC_DATA])" at bounding box center [397, 82] width 619 height 12
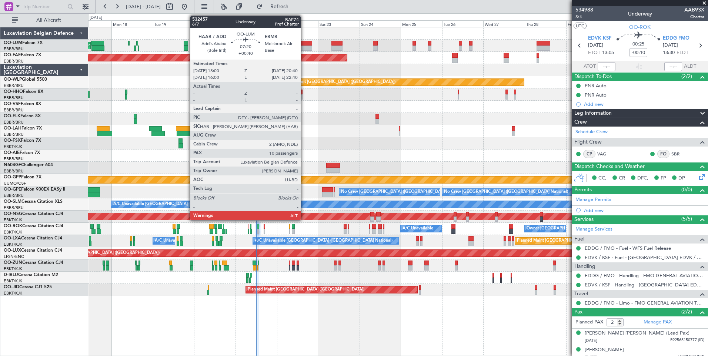
click at [304, 46] on div at bounding box center [305, 48] width 13 height 5
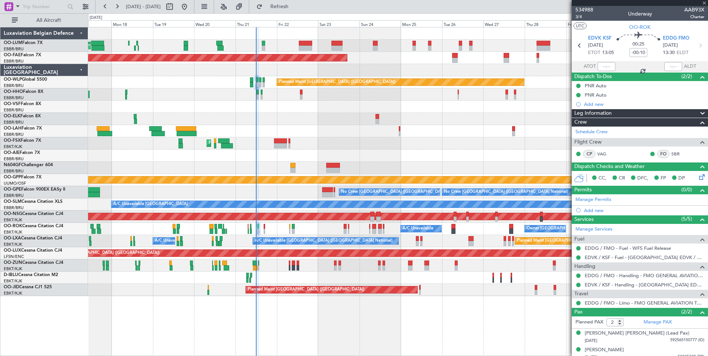
type input "+00:40"
type input "10"
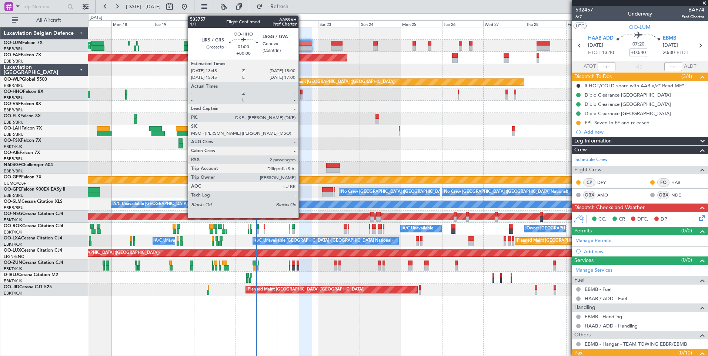
click at [302, 94] on div at bounding box center [301, 92] width 2 height 5
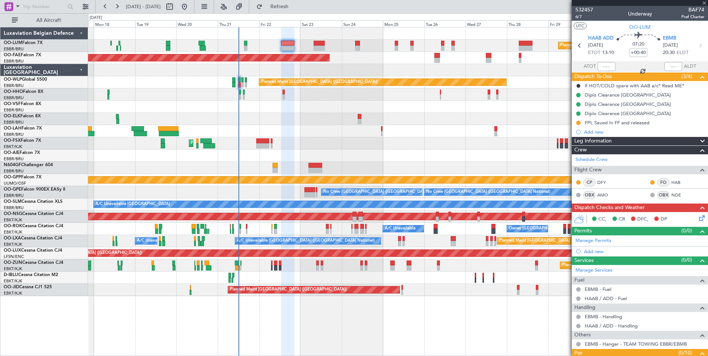
click at [289, 115] on div "Planned Maint [GEOGRAPHIC_DATA] ([GEOGRAPHIC_DATA] National) Planned Maint [GEO…" at bounding box center [397, 161] width 619 height 269
type input "2"
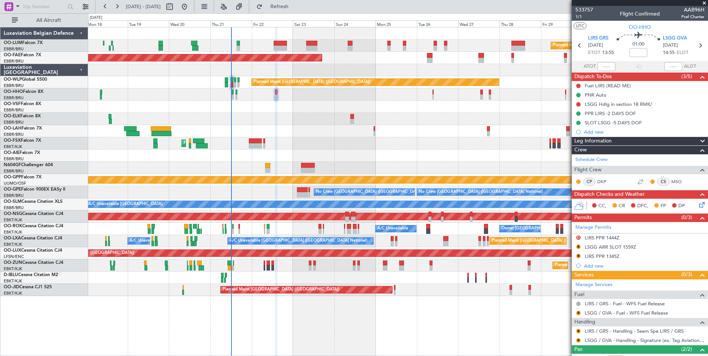
click at [290, 117] on div "Planned Maint [GEOGRAPHIC_DATA] ([GEOGRAPHIC_DATA] National) Planned Maint [GEO…" at bounding box center [397, 161] width 619 height 269
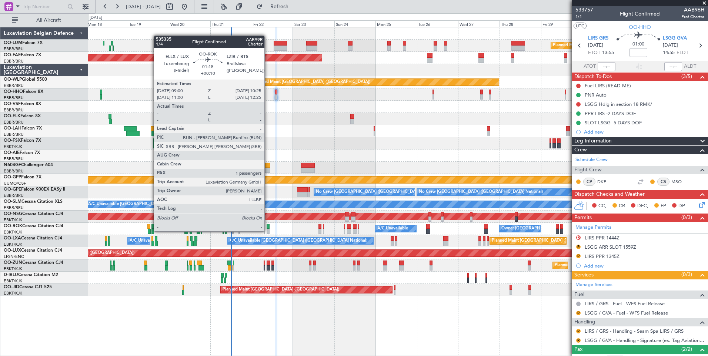
click at [268, 231] on div at bounding box center [268, 231] width 3 height 5
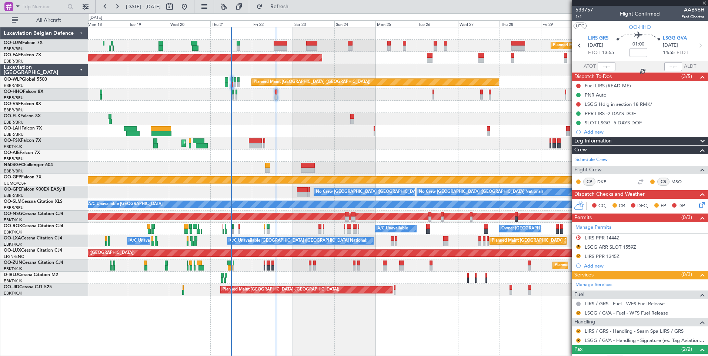
type input "+00:10"
type input "1"
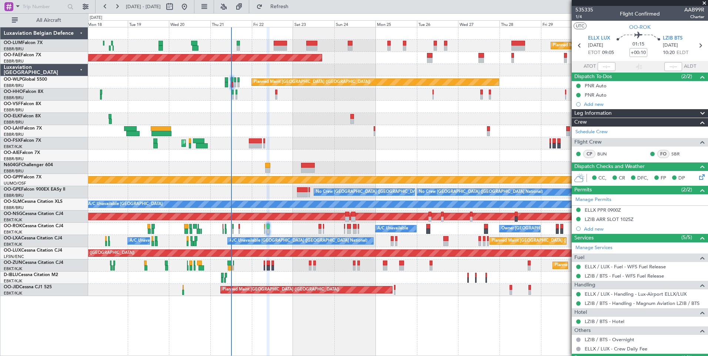
click at [264, 276] on div "No Crew [GEOGRAPHIC_DATA] ([GEOGRAPHIC_DATA] National)" at bounding box center [397, 278] width 619 height 12
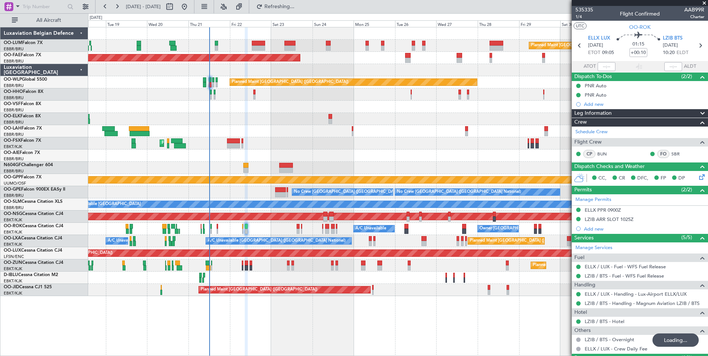
click at [231, 288] on div "Planned Maint [GEOGRAPHIC_DATA] ([GEOGRAPHIC_DATA] National) Planned Maint [GEO…" at bounding box center [397, 161] width 619 height 269
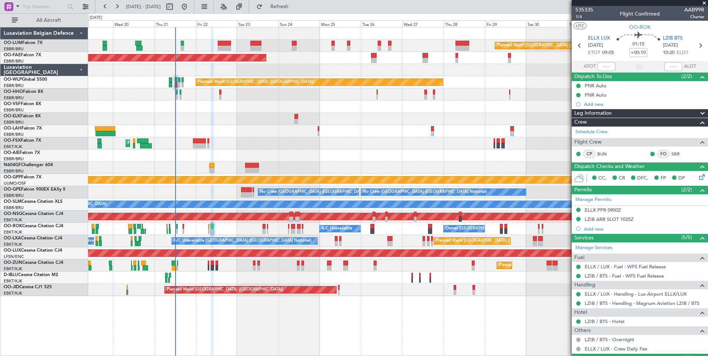
click at [210, 275] on div "Planned Maint Brussels (Brussels National) Planned Maint Brussels (Brussels Nat…" at bounding box center [397, 161] width 619 height 269
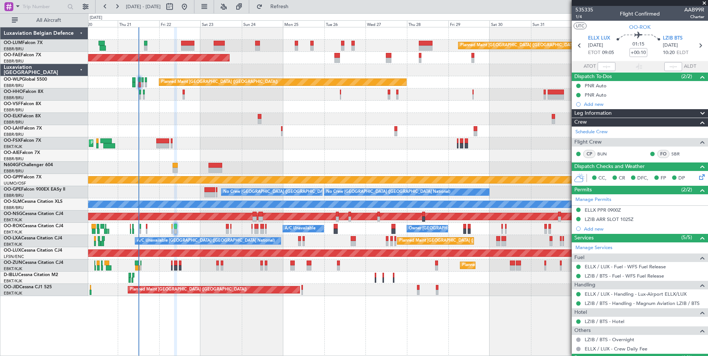
click at [220, 282] on div "No Crew [GEOGRAPHIC_DATA] ([GEOGRAPHIC_DATA] National)" at bounding box center [397, 278] width 619 height 12
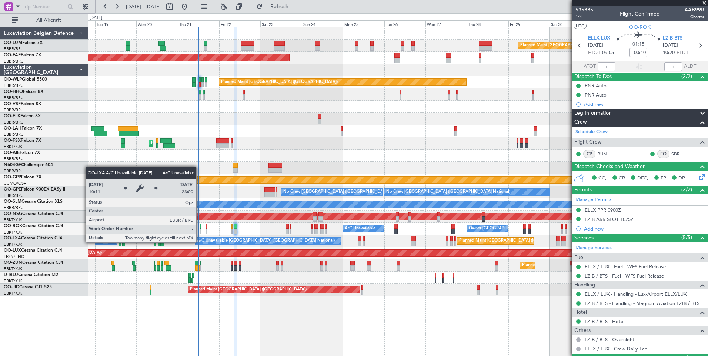
click at [217, 242] on div "A/C Unavailable [GEOGRAPHIC_DATA] ([GEOGRAPHIC_DATA] National)" at bounding box center [266, 240] width 138 height 11
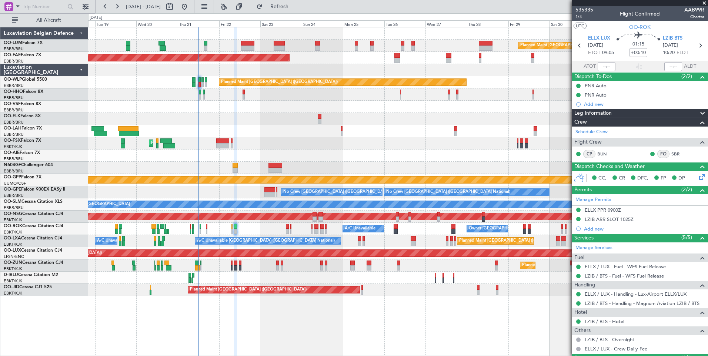
click at [193, 245] on div "Planned Maint Brussels (Brussels National) A/C Unavailable Brussels (Brussels N…" at bounding box center [397, 241] width 619 height 12
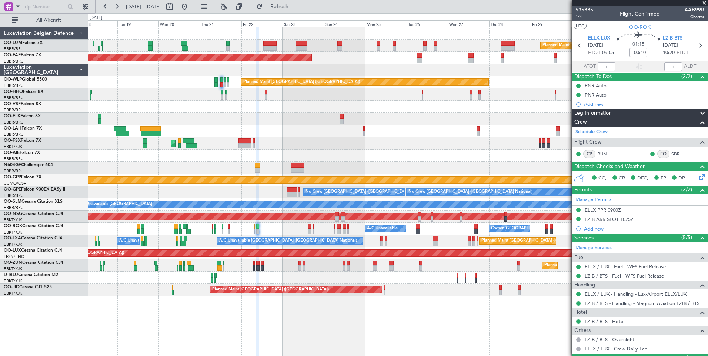
click at [215, 245] on div "Planned Maint Brussels (Brussels National) A/C Unavailable Brussels (Brussels N…" at bounding box center [397, 241] width 619 height 12
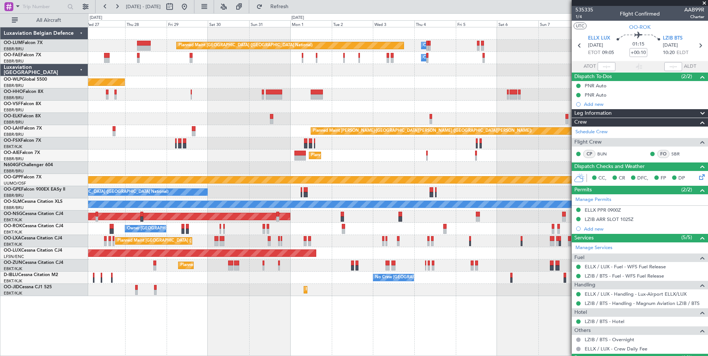
click at [122, 171] on div "Planned Maint Brussels (Brussels National) Owner Melsbroek Air Base Owner Melsb…" at bounding box center [397, 161] width 619 height 269
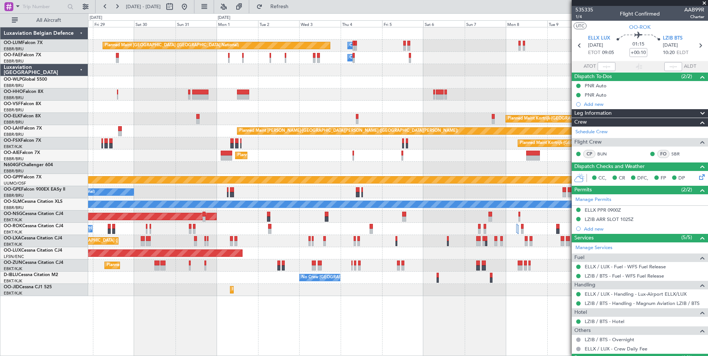
click at [300, 151] on div "Planned Maint Brussels (Brussels National) Owner Melsbroek Air Base Owner Melsb…" at bounding box center [397, 161] width 619 height 269
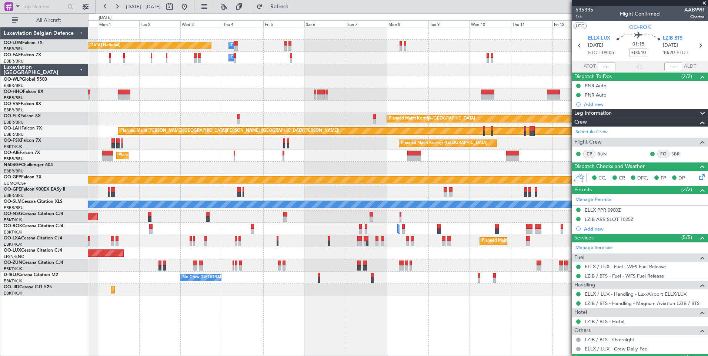
click at [266, 127] on div "Planned Maint [PERSON_NAME]-[GEOGRAPHIC_DATA][PERSON_NAME] ([GEOGRAPHIC_DATA][P…" at bounding box center [397, 131] width 619 height 12
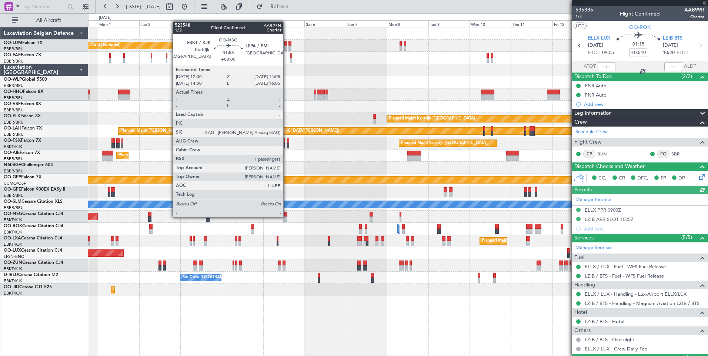
click at [287, 217] on div at bounding box center [285, 219] width 4 height 5
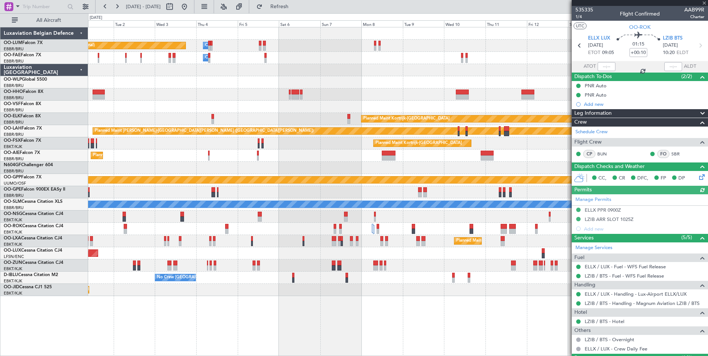
click at [270, 229] on div "Planned Maint Paris (Le Bourget) Owner Kortrijk-Wevelgem" at bounding box center [397, 229] width 619 height 12
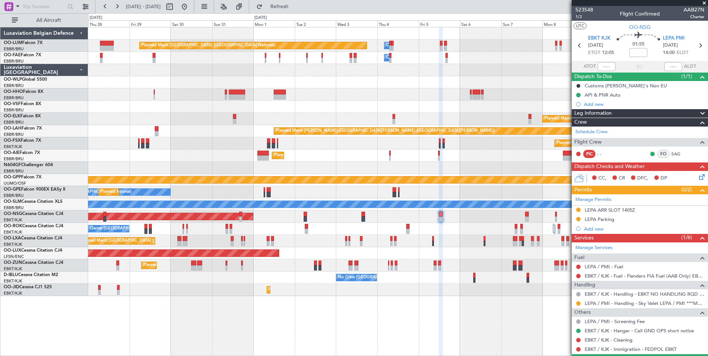
click at [424, 248] on div "Planned Maint Brussels (Brussels National) Owner Melsbroek Air Base Owner Melsb…" at bounding box center [397, 161] width 619 height 269
click at [439, 241] on div "Planned Maint Kortrijk-Wevelgem Planned Maint Brussels (Brussels National) A/C …" at bounding box center [397, 241] width 619 height 12
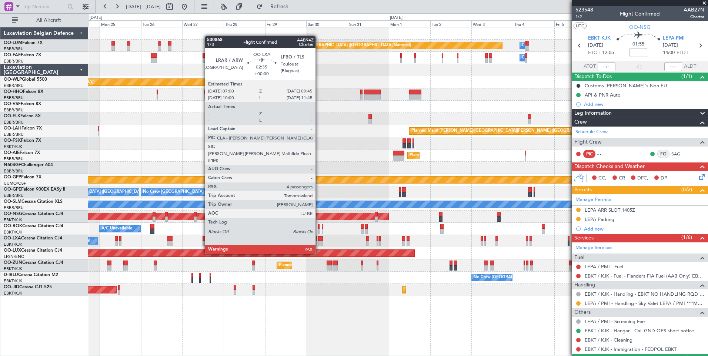
click at [415, 243] on div "Planned Maint Brussels (Brussels National) Owner Melsbroek Air Base Owner Melsb…" at bounding box center [397, 161] width 619 height 269
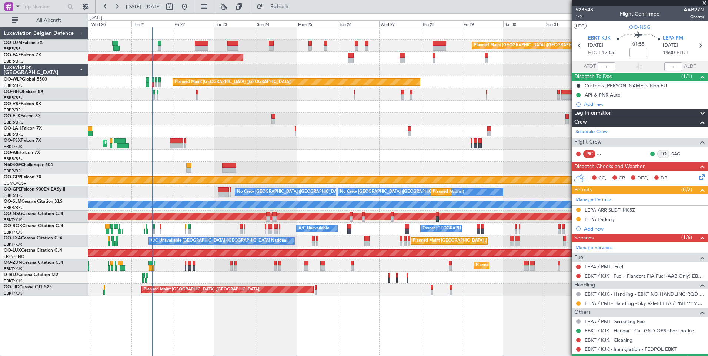
click at [283, 264] on div "Planned Maint Kortrijk-[GEOGRAPHIC_DATA]" at bounding box center [397, 265] width 619 height 12
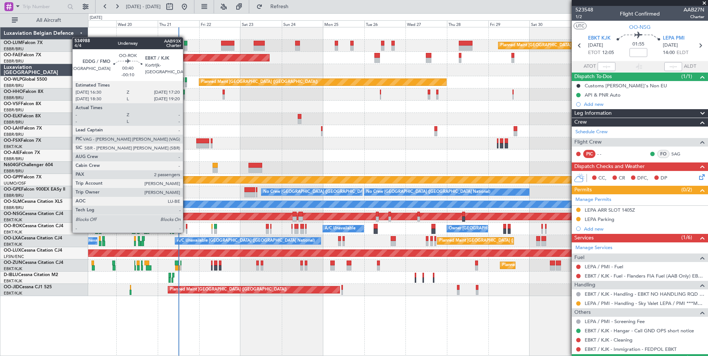
click at [186, 232] on div at bounding box center [186, 231] width 1 height 5
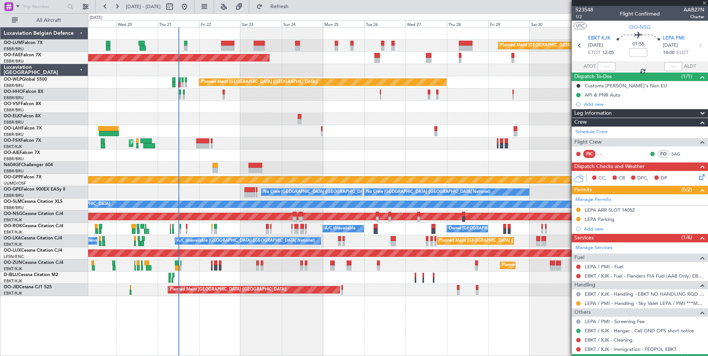
type input "-00:10"
type input "2"
